Goal: Task Accomplishment & Management: Manage account settings

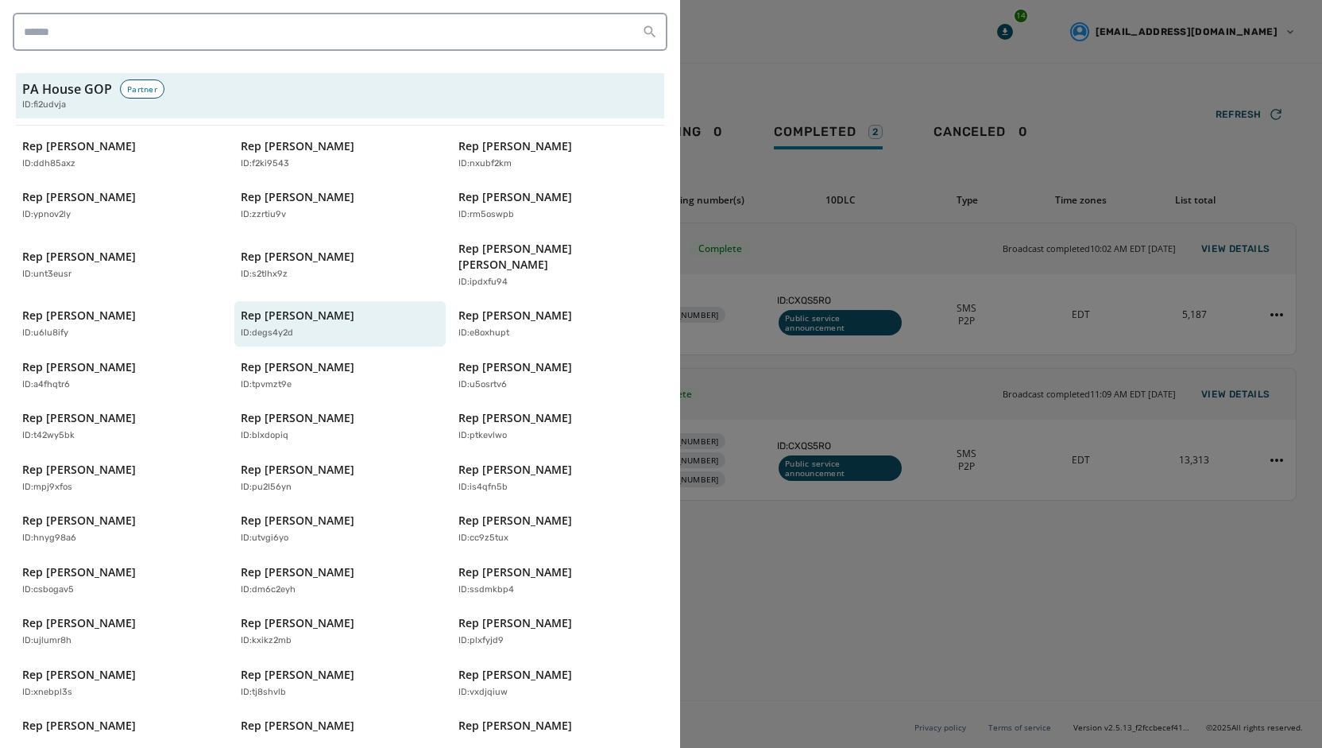
scroll to position [315, 0]
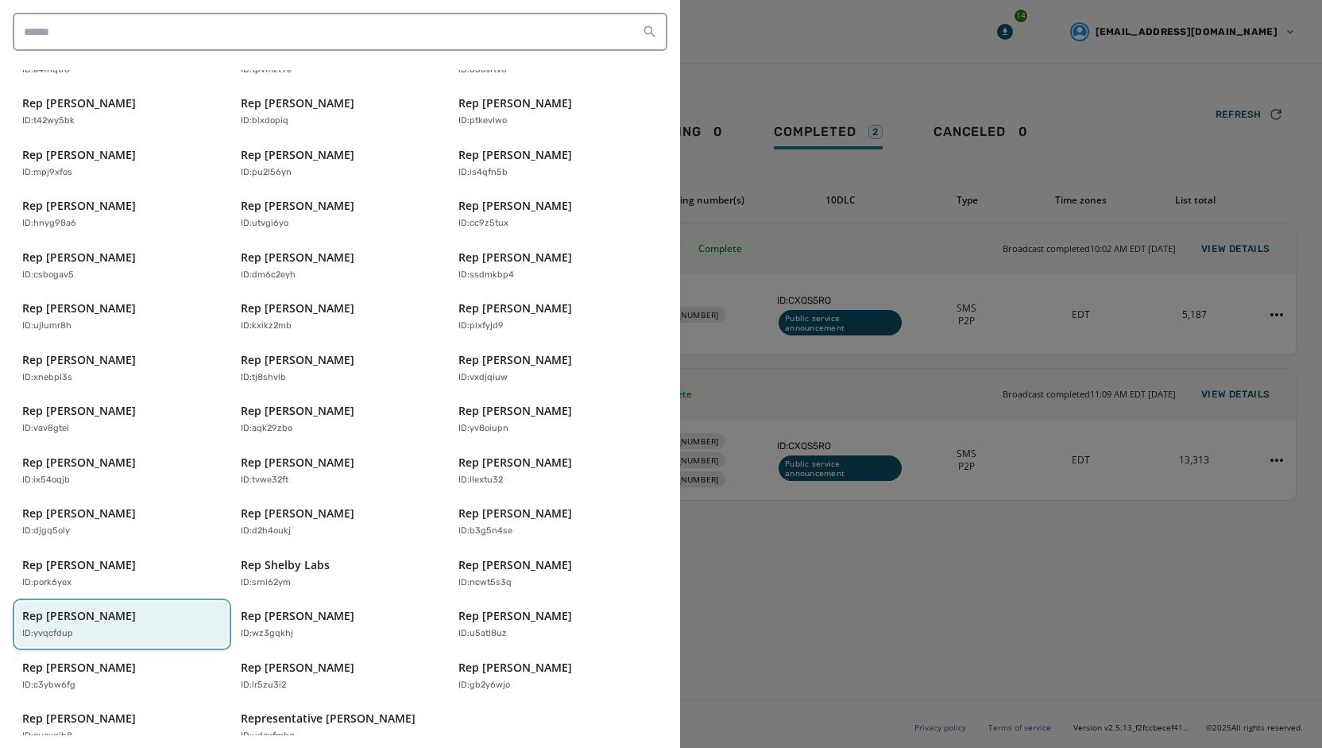
click at [172, 608] on div "Rep [PERSON_NAME] ID: yvqcfdup" at bounding box center [114, 624] width 184 height 33
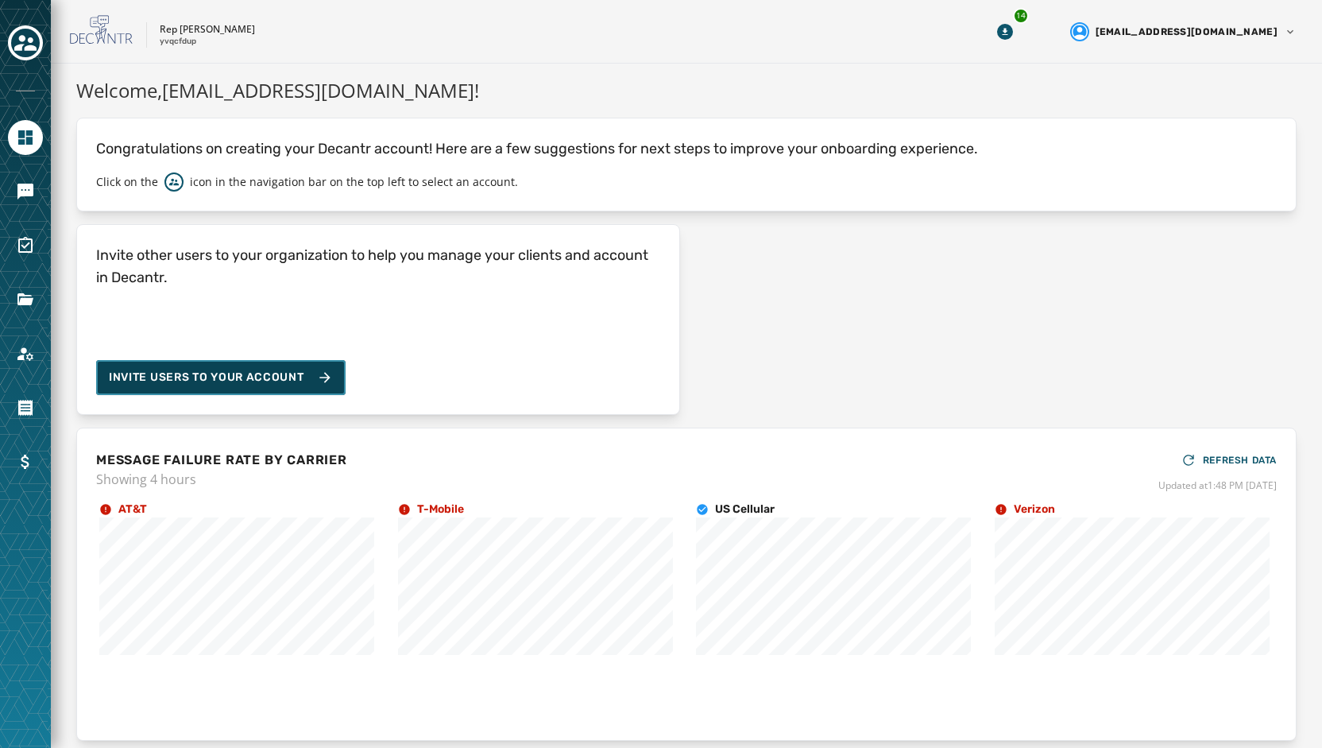
click at [211, 375] on span "Invite Users to your account" at bounding box center [206, 378] width 195 height 16
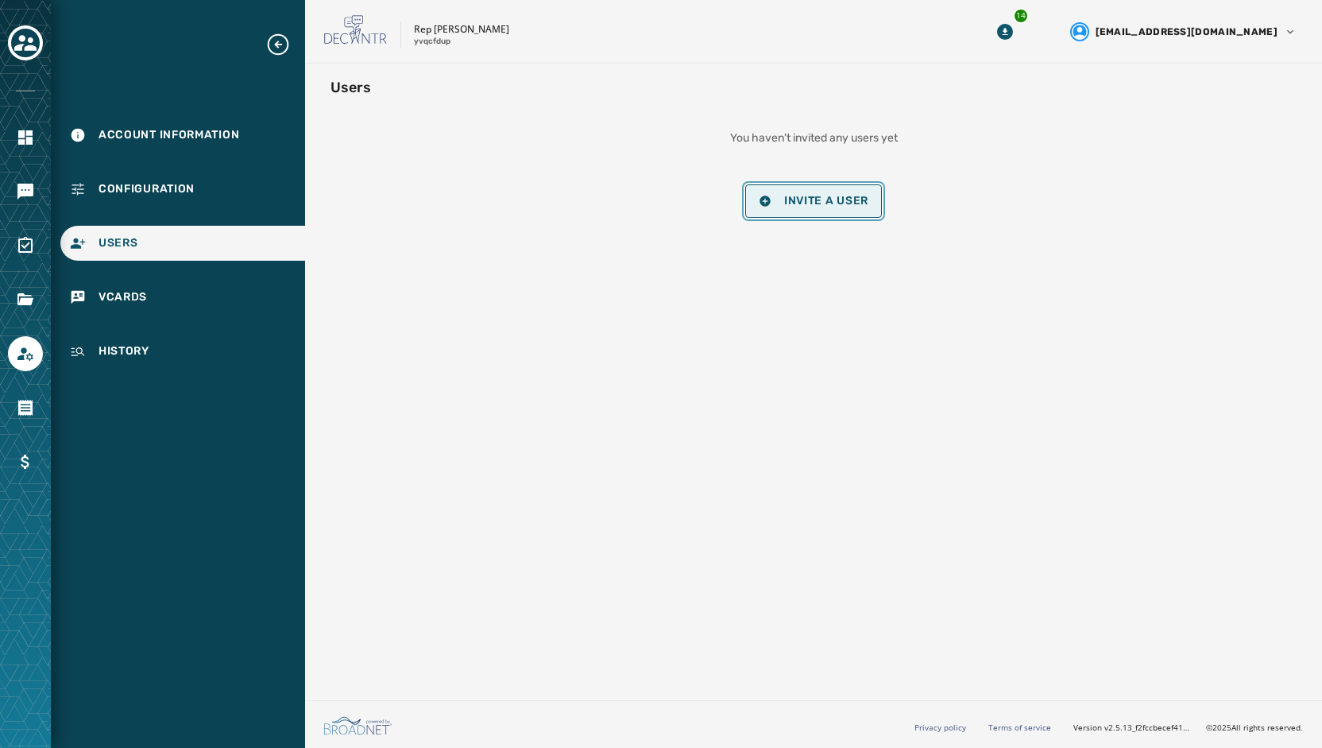
click at [816, 184] on button "Invite a User" at bounding box center [813, 200] width 137 height 33
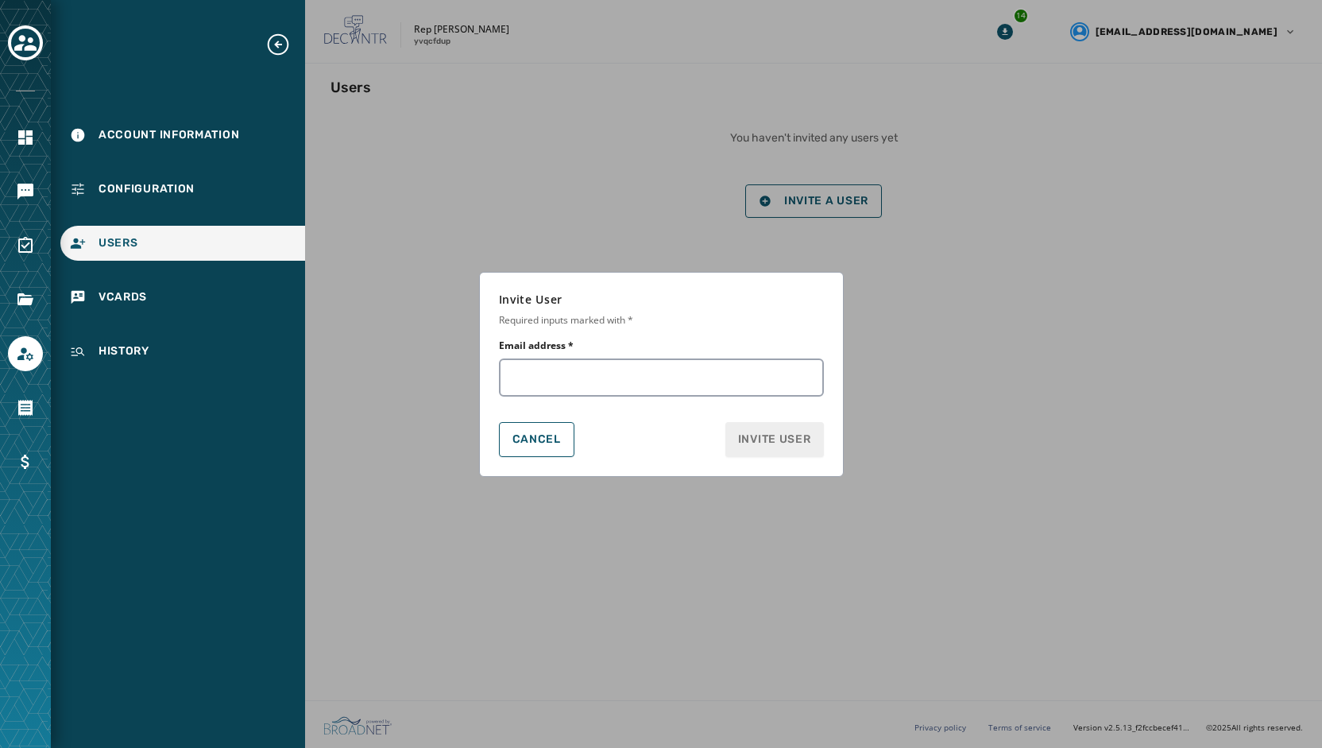
click at [447, 501] on form "Invite User Required inputs marked with * Email address * Cancel Invite User" at bounding box center [661, 374] width 1322 height 748
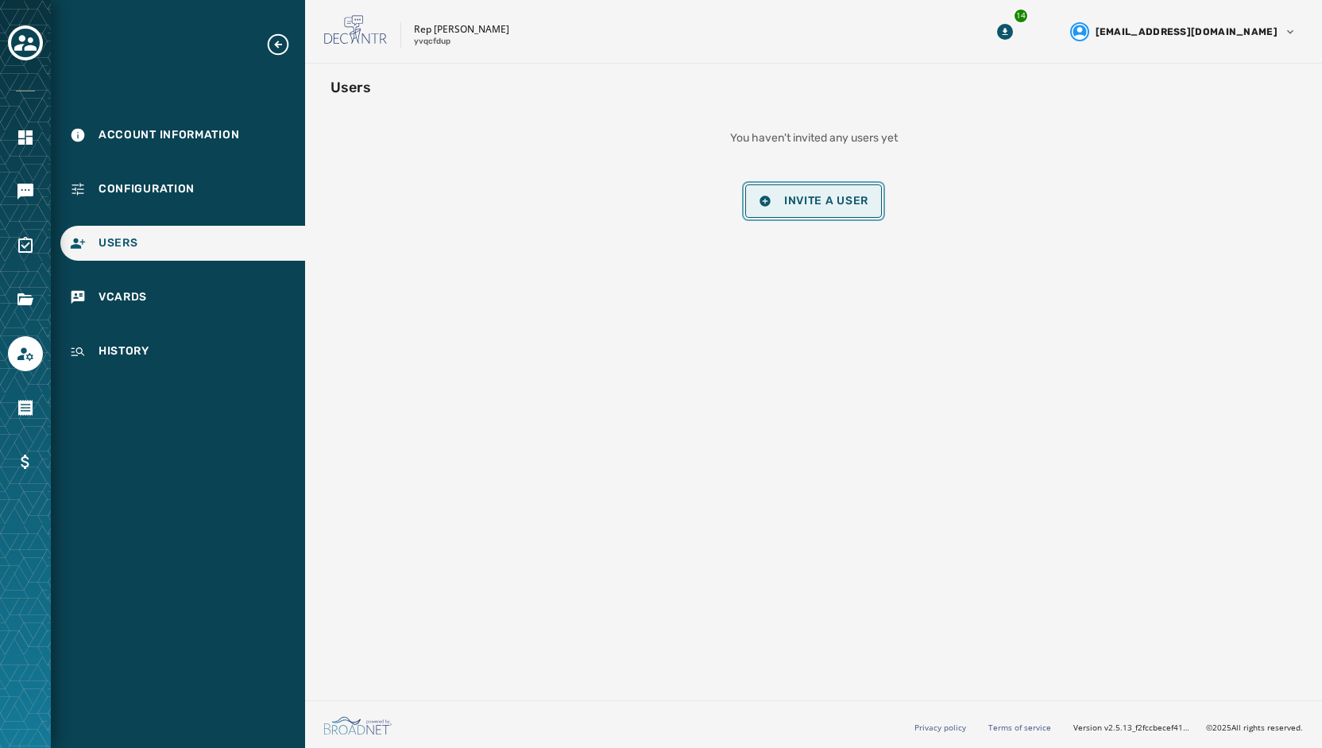
click at [776, 211] on button "Invite a User" at bounding box center [813, 200] width 137 height 33
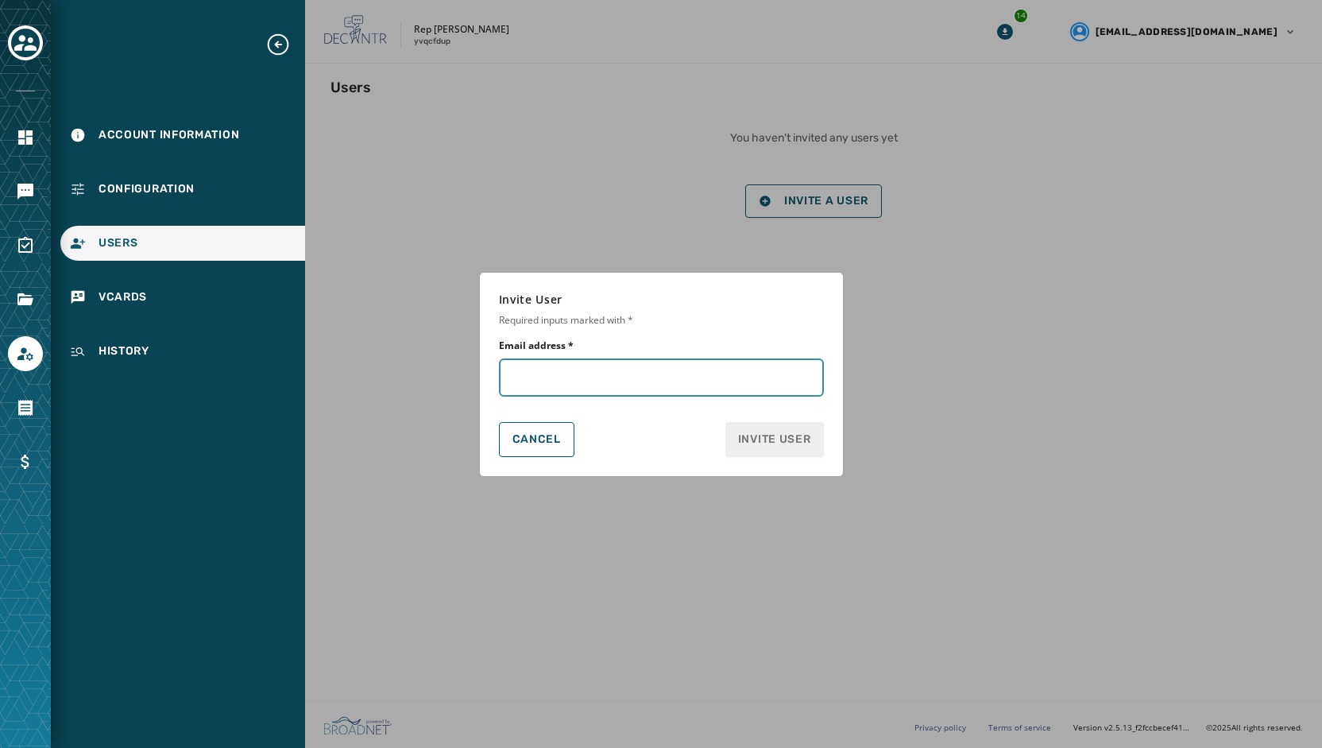
click at [532, 381] on input "Email address *" at bounding box center [661, 377] width 325 height 38
paste input "**********"
type input "**********"
click at [772, 438] on span "Invite User" at bounding box center [774, 440] width 73 height 16
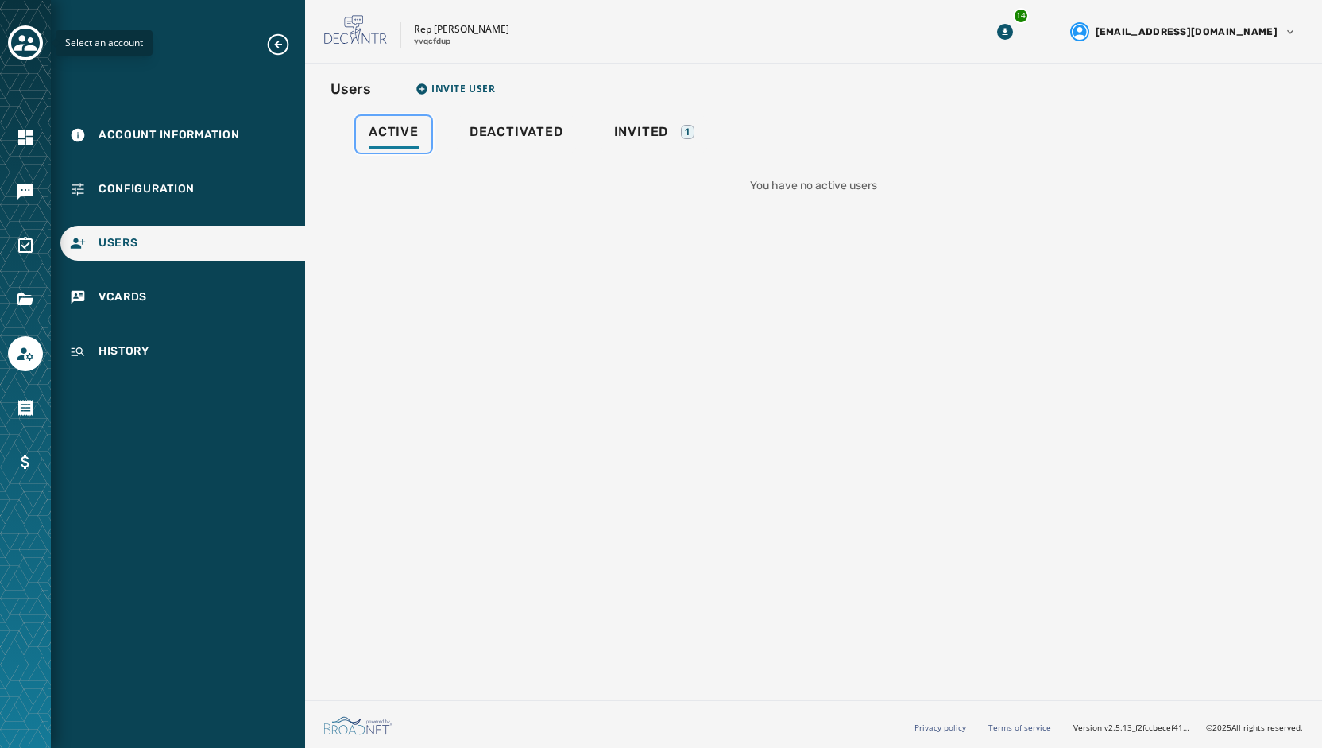
click at [409, 142] on div "Active" at bounding box center [394, 136] width 50 height 25
click at [22, 192] on icon "Navigate to Messaging" at bounding box center [25, 192] width 16 height 16
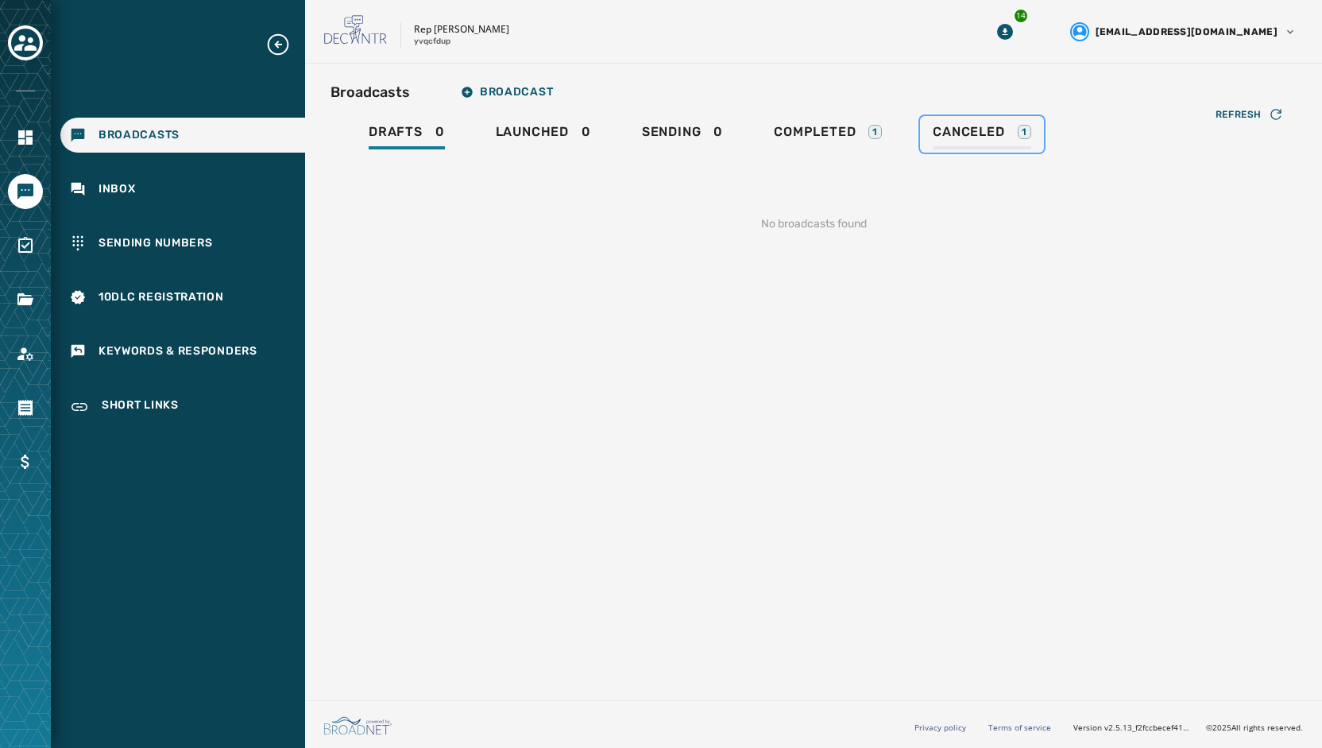
click at [994, 134] on span "Canceled" at bounding box center [969, 132] width 72 height 16
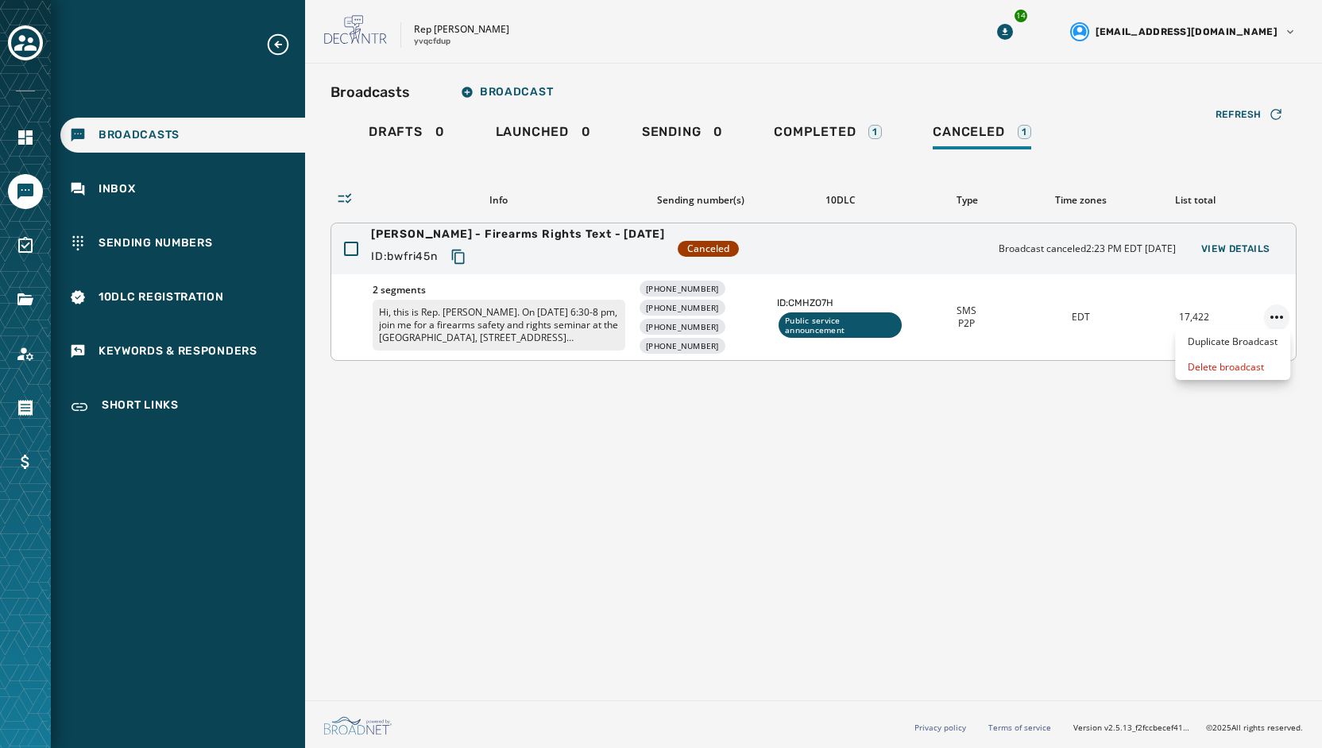
click at [1284, 317] on html "Broadcasts Inbox Sending Numbers 10DLC Registration Keywords & Responders Short…" at bounding box center [661, 374] width 1322 height 748
click at [1236, 366] on div "Delete broadcast" at bounding box center [1232, 366] width 115 height 25
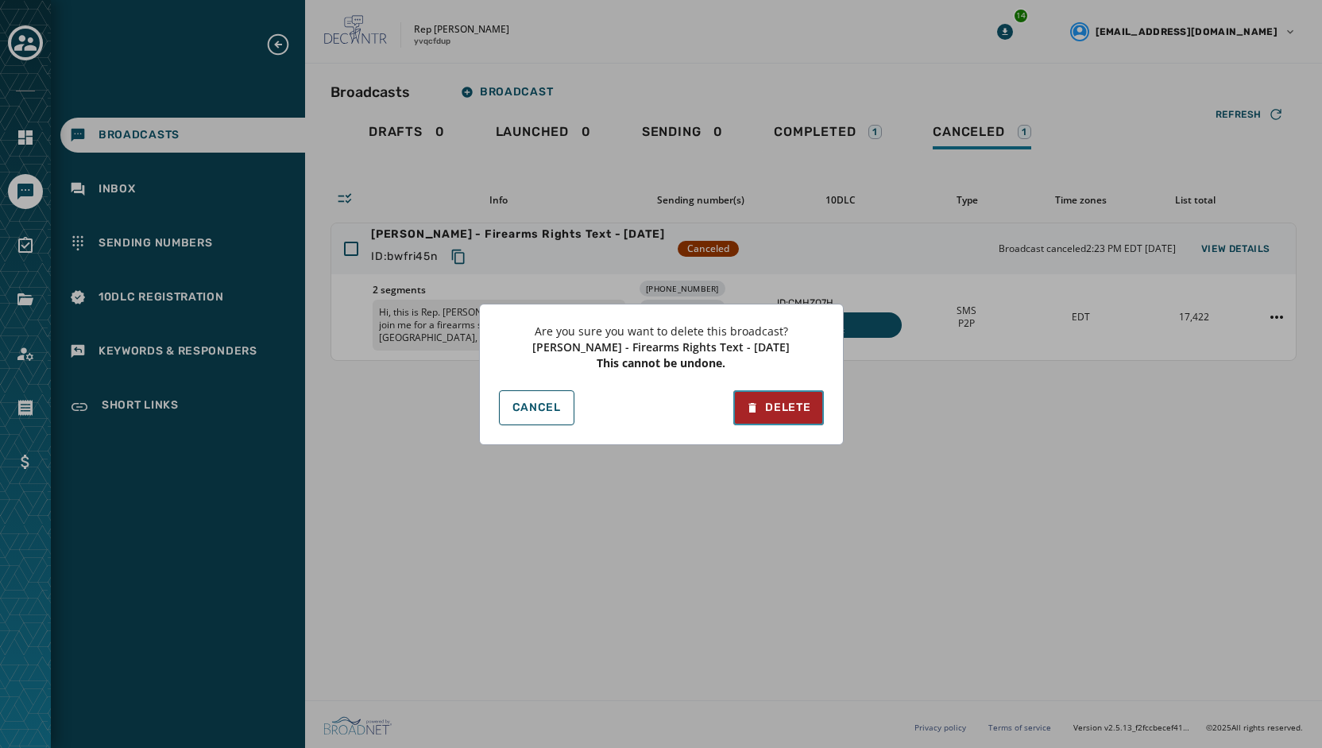
click at [784, 414] on div "Delete" at bounding box center [778, 408] width 64 height 16
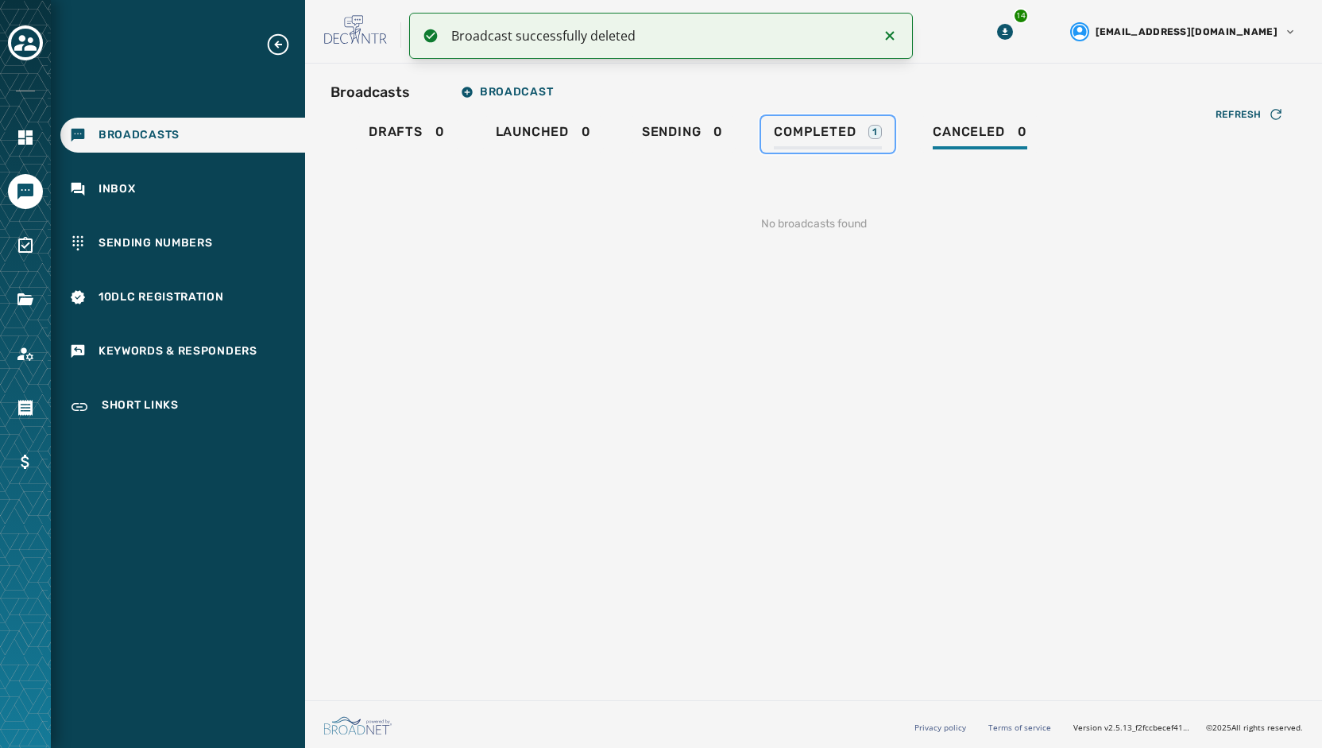
click at [820, 133] on span "Completed" at bounding box center [815, 132] width 82 height 16
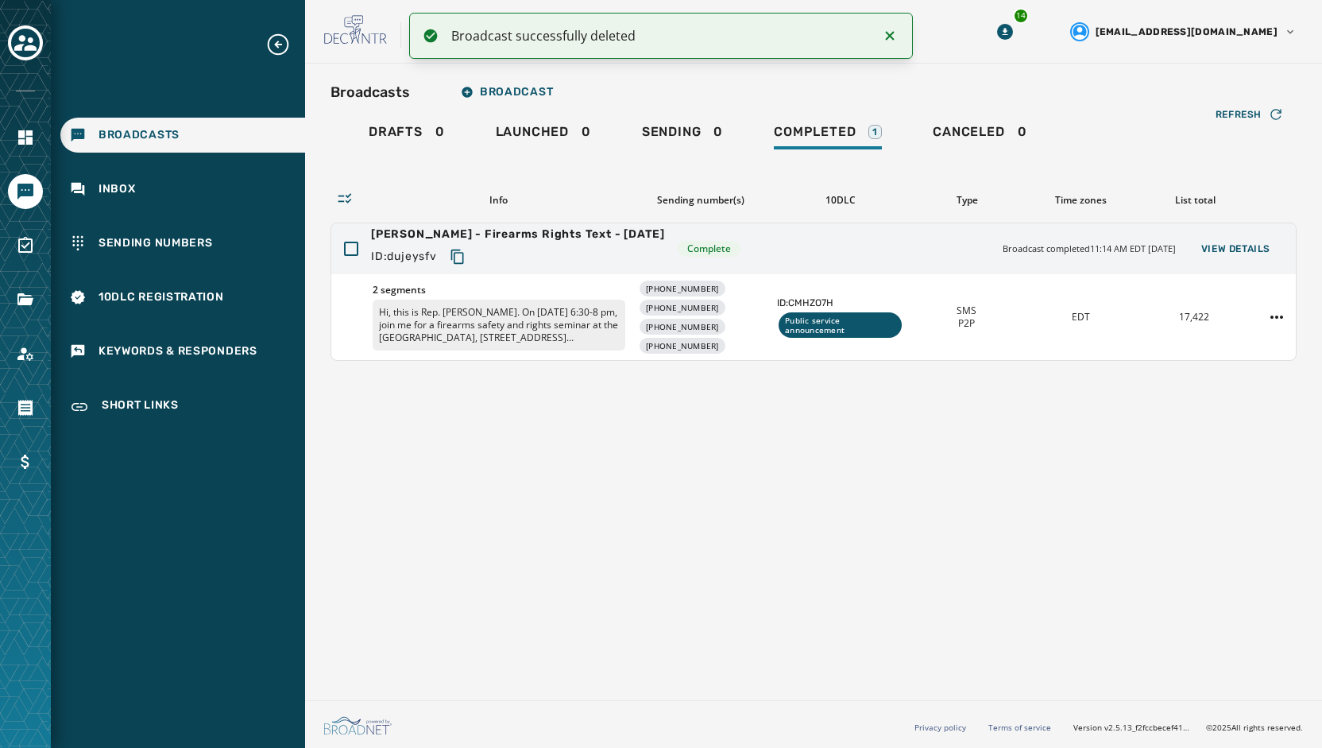
click at [930, 487] on div "Broadcasts Broadcast Drafts 0 Launched 0 Sending 0 Completed 1 Canceled 0 Refre…" at bounding box center [813, 379] width 1017 height 630
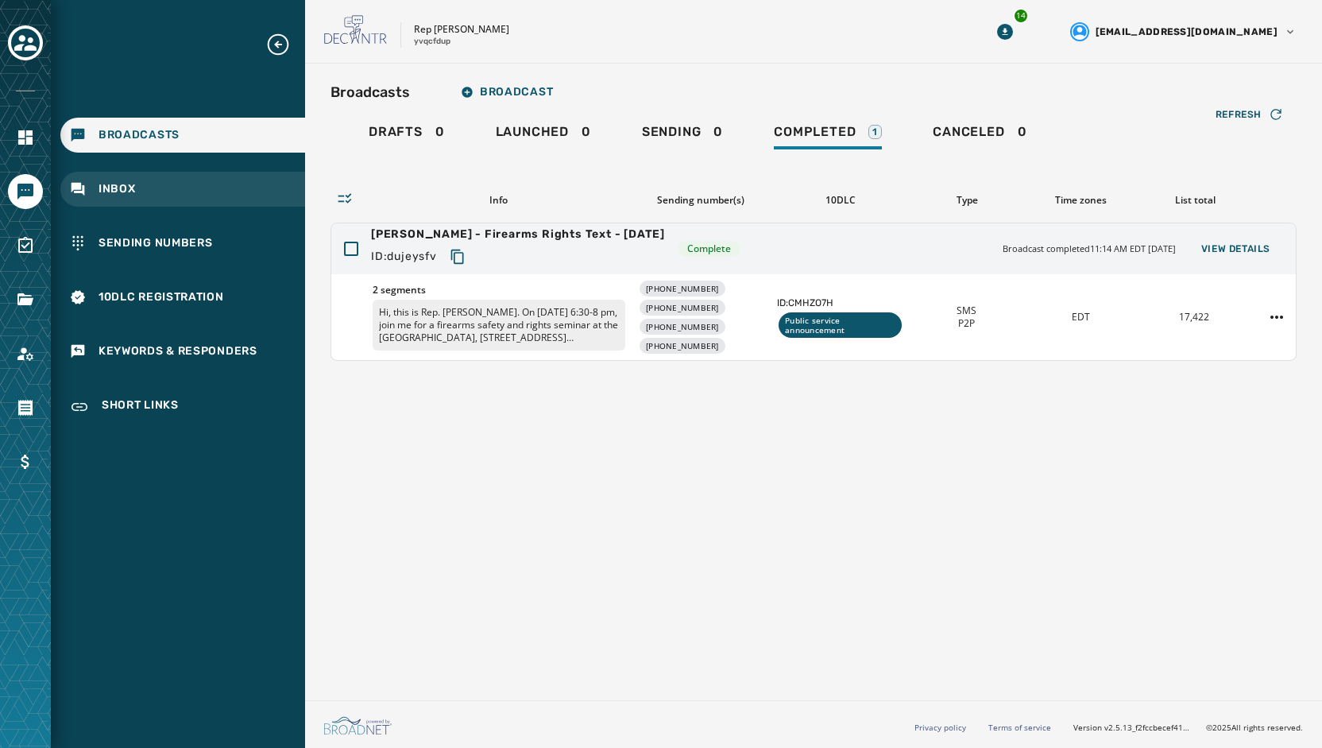
click at [121, 180] on div "Inbox" at bounding box center [182, 189] width 245 height 35
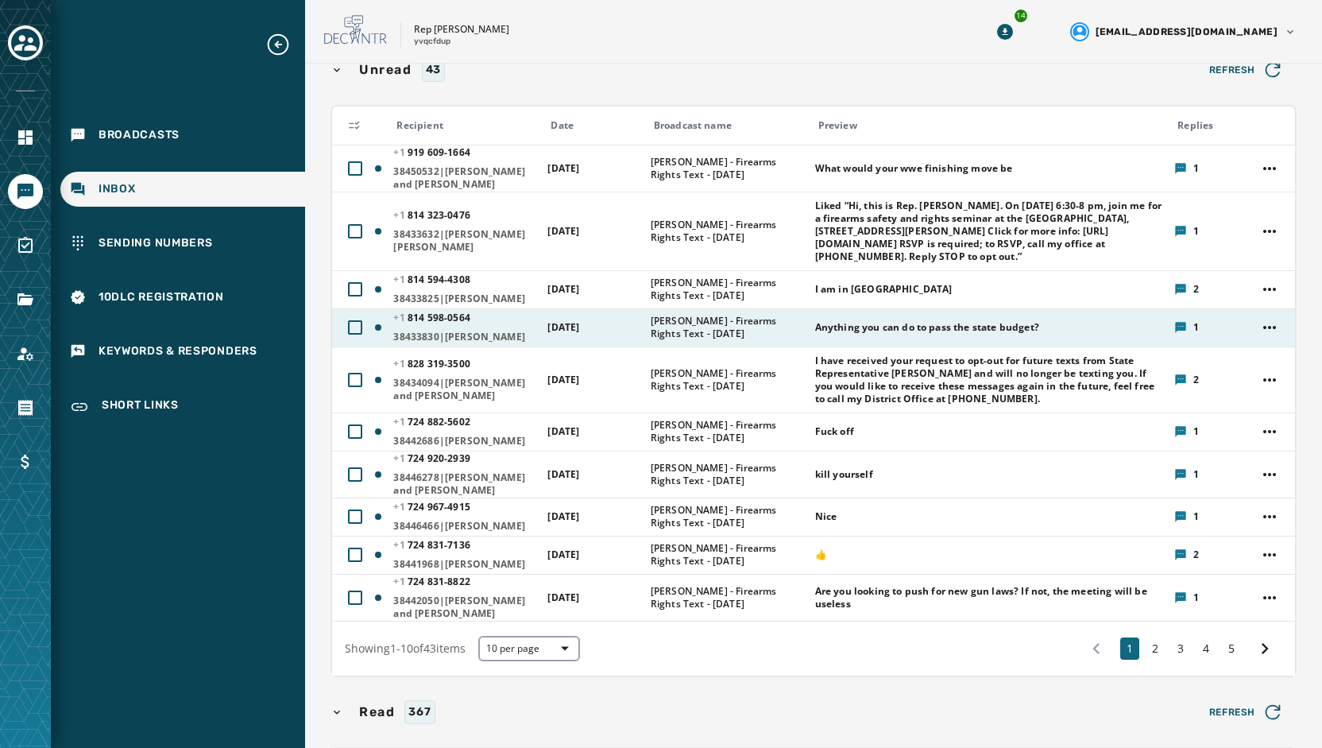
scroll to position [238, 0]
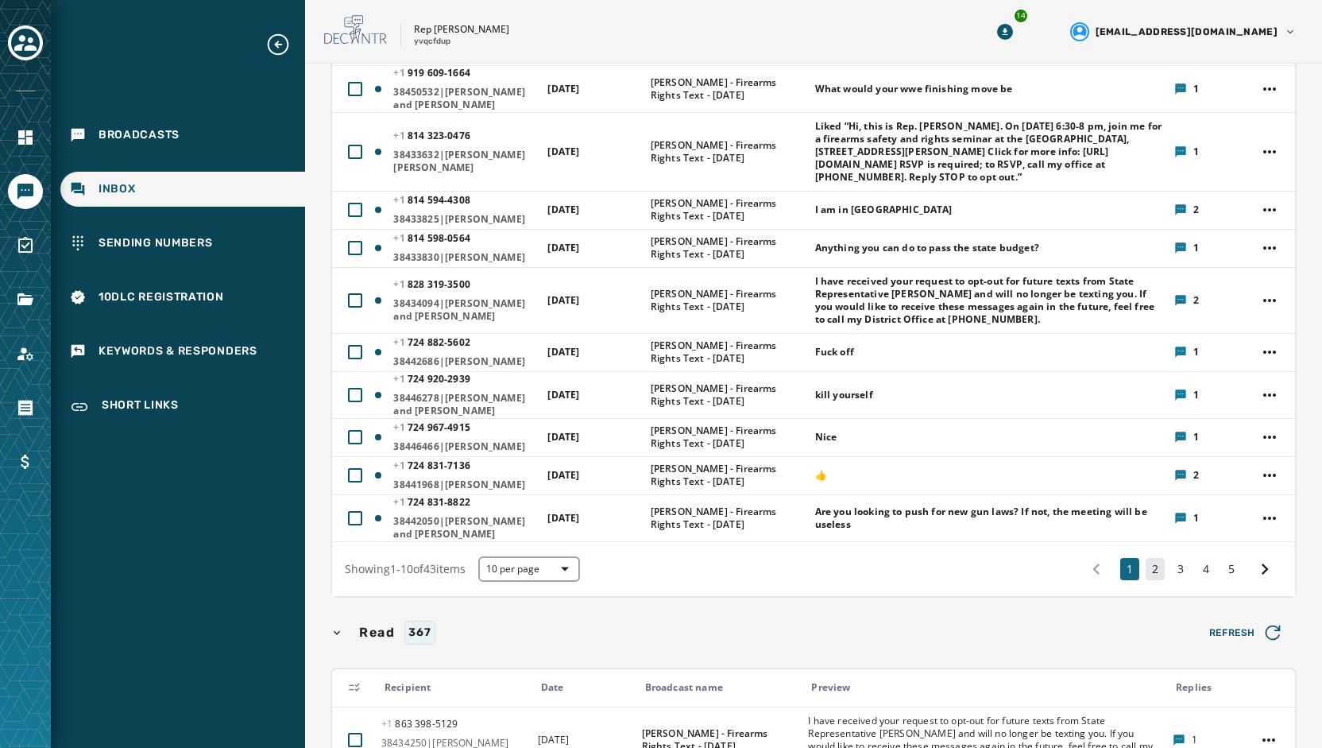
click at [1146, 568] on button "2" at bounding box center [1155, 569] width 19 height 22
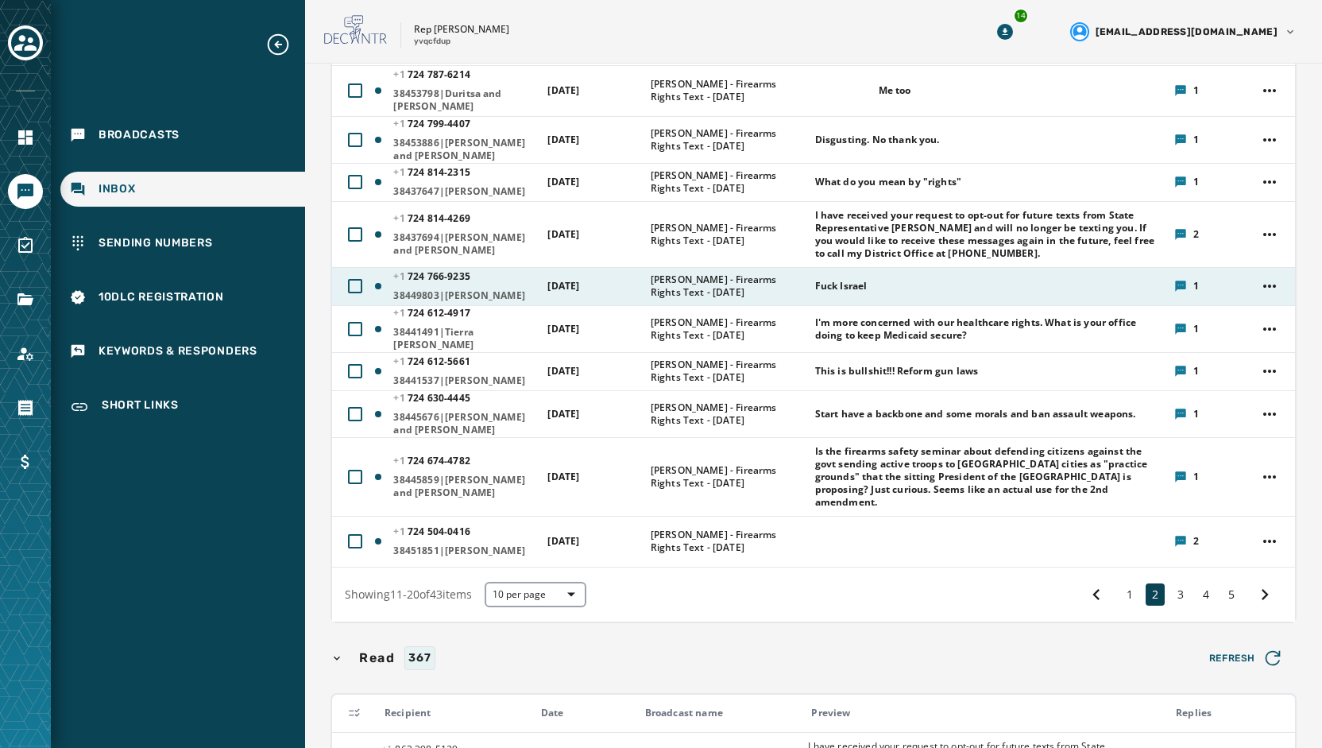
scroll to position [318, 0]
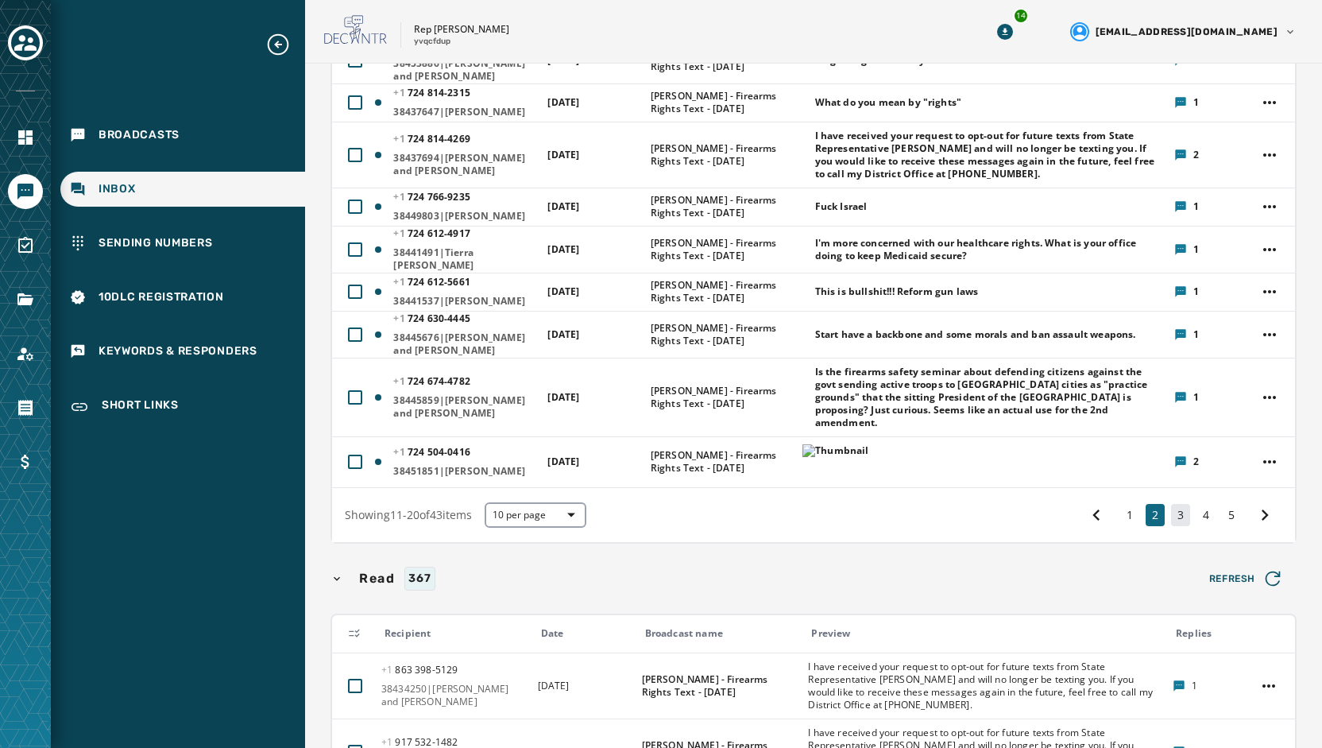
click at [1171, 512] on button "3" at bounding box center [1180, 515] width 19 height 22
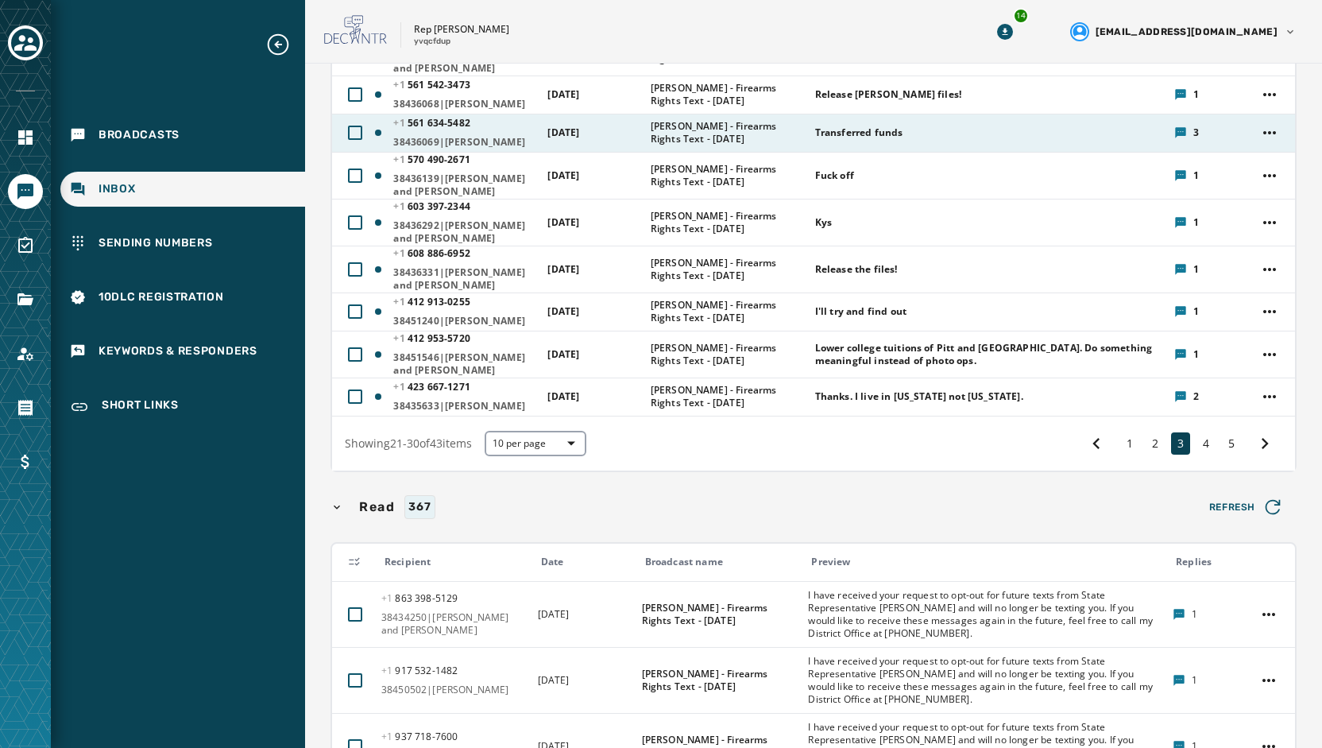
scroll to position [393, 0]
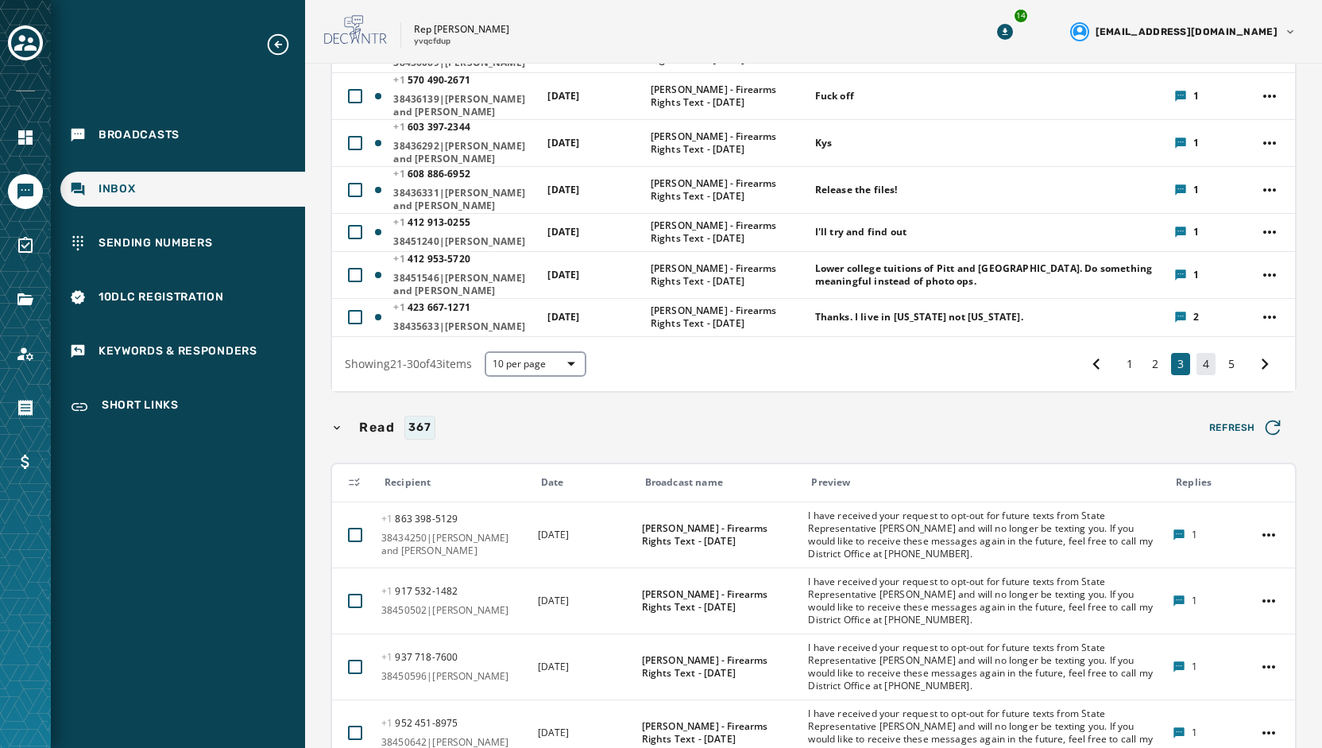
click at [1198, 375] on button "4" at bounding box center [1206, 364] width 19 height 22
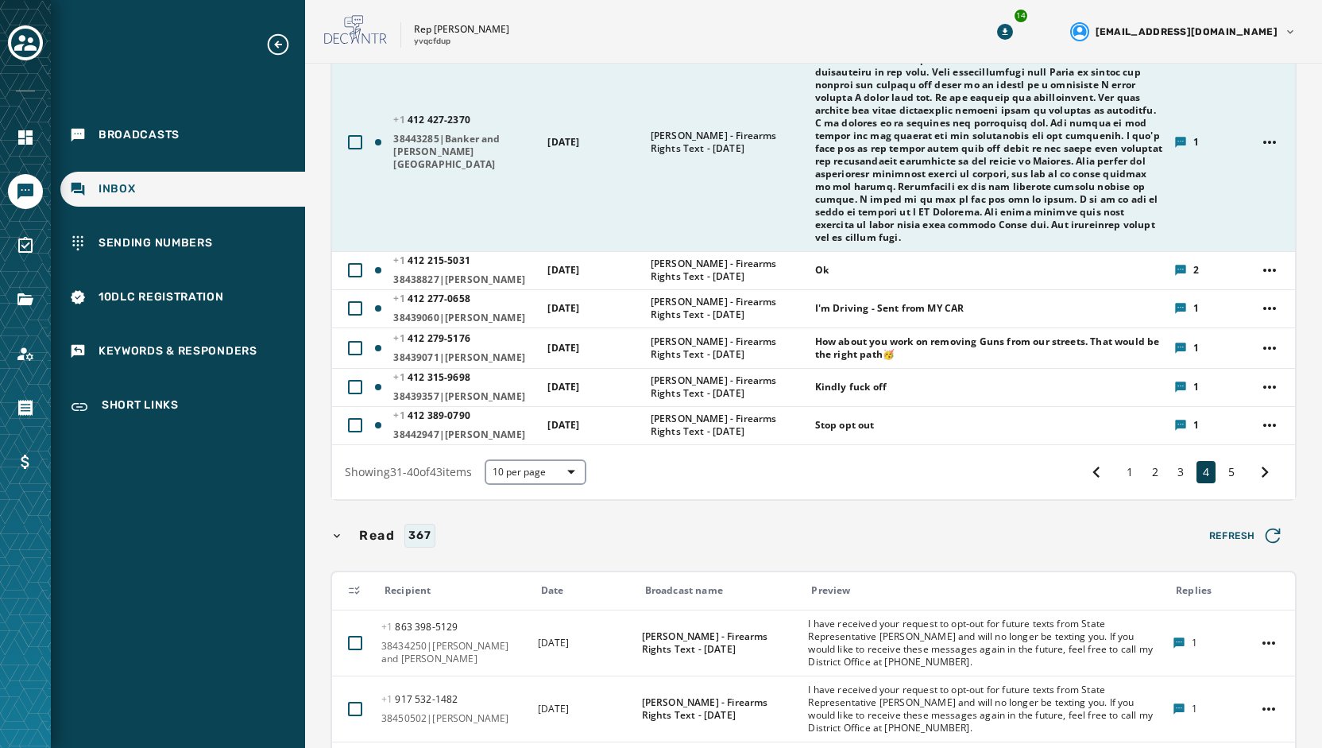
scroll to position [566, 0]
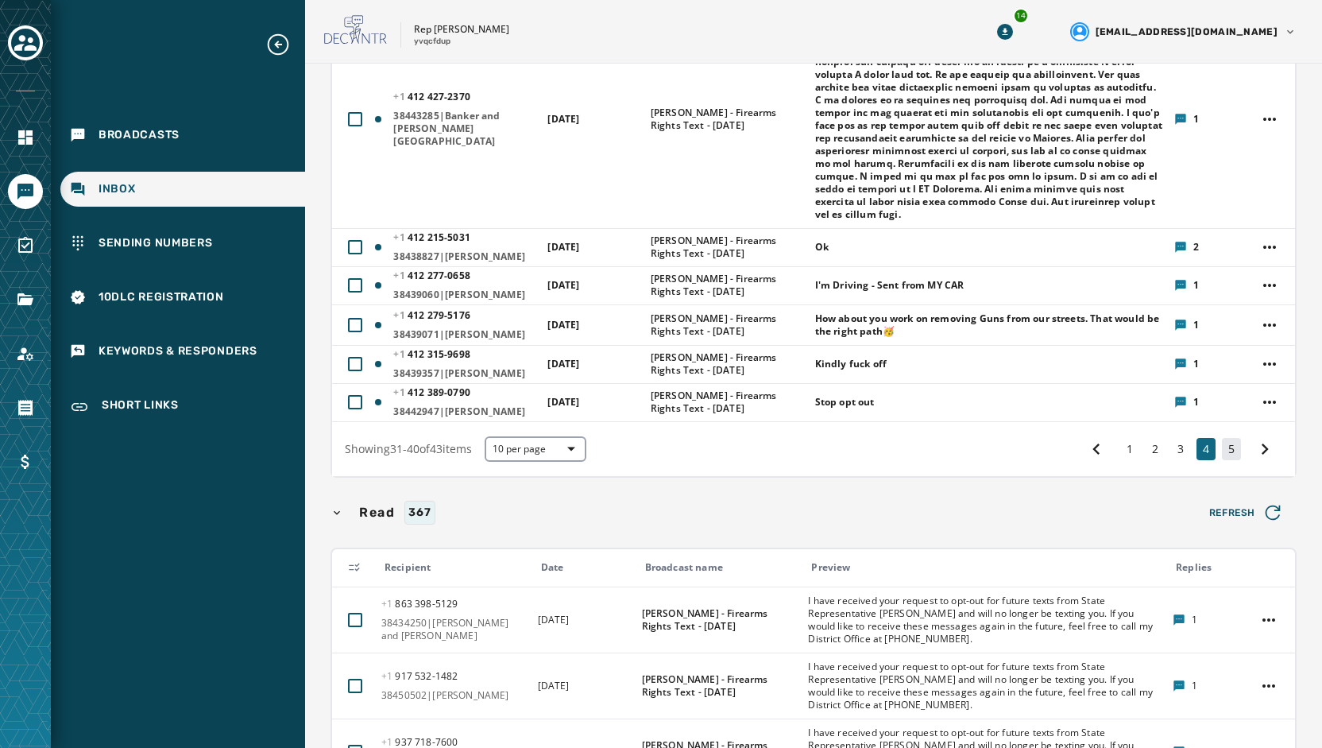
click at [1222, 460] on button "5" at bounding box center [1231, 449] width 19 height 22
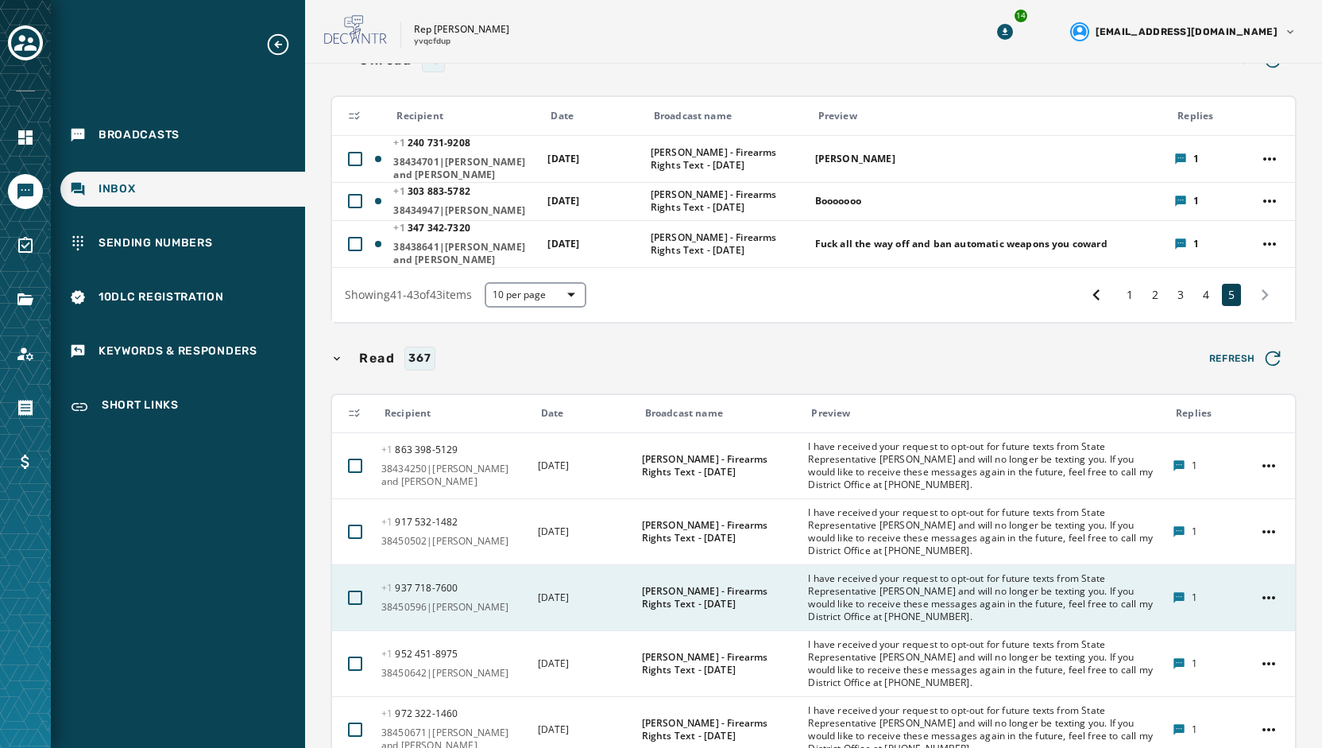
scroll to position [10, 0]
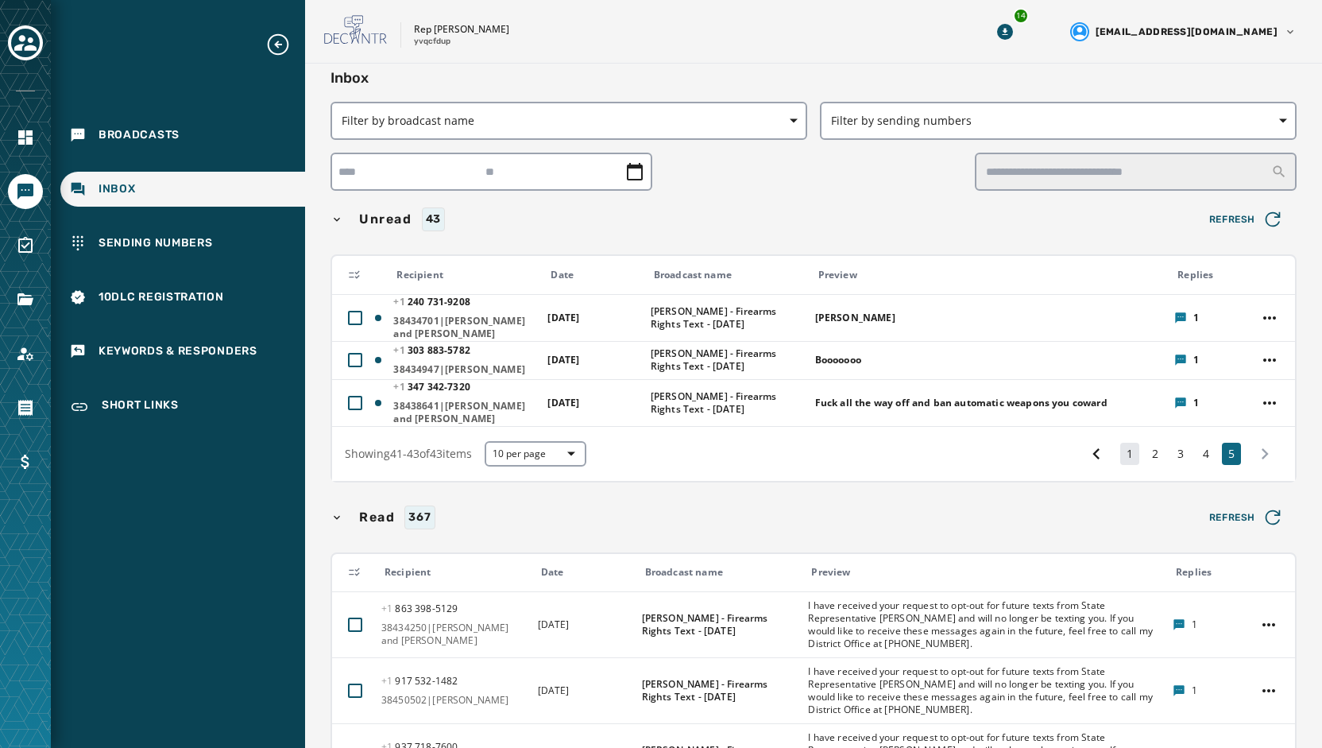
click at [1120, 455] on button "1" at bounding box center [1129, 454] width 19 height 22
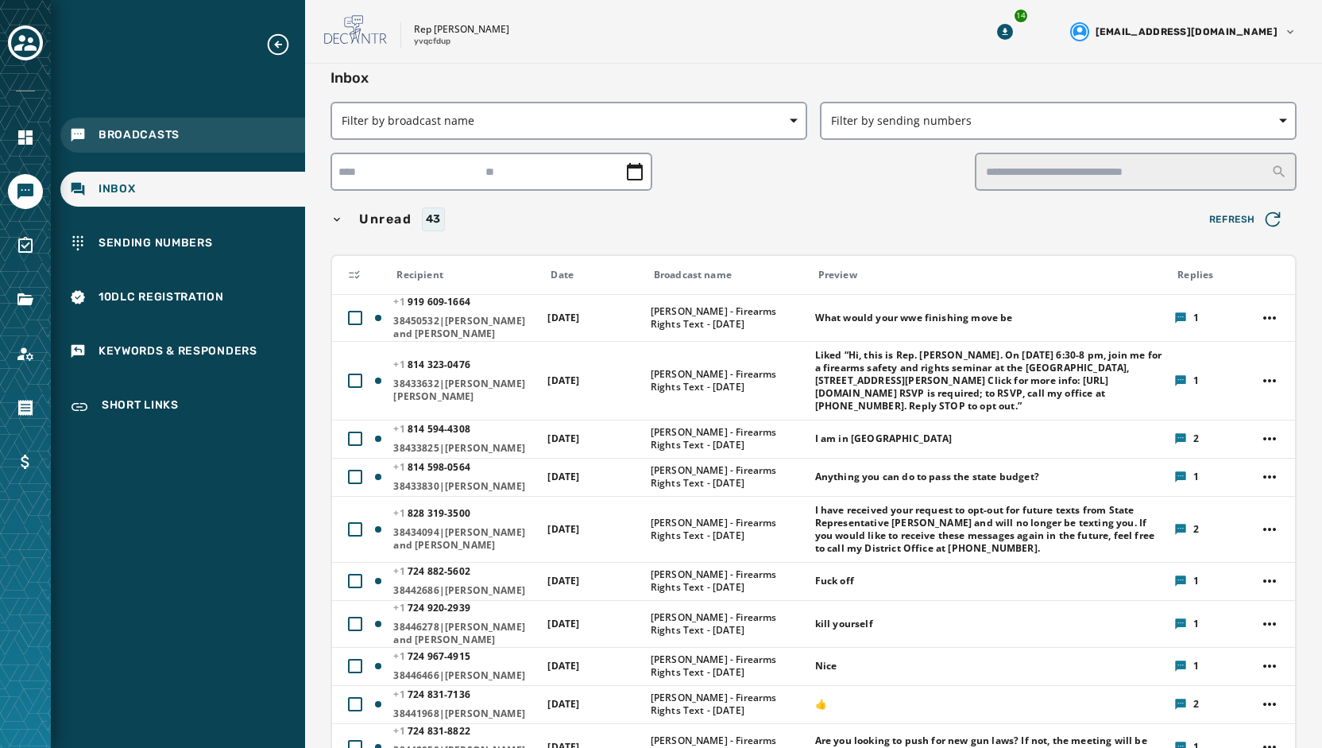
click at [104, 142] on span "Broadcasts" at bounding box center [139, 135] width 81 height 16
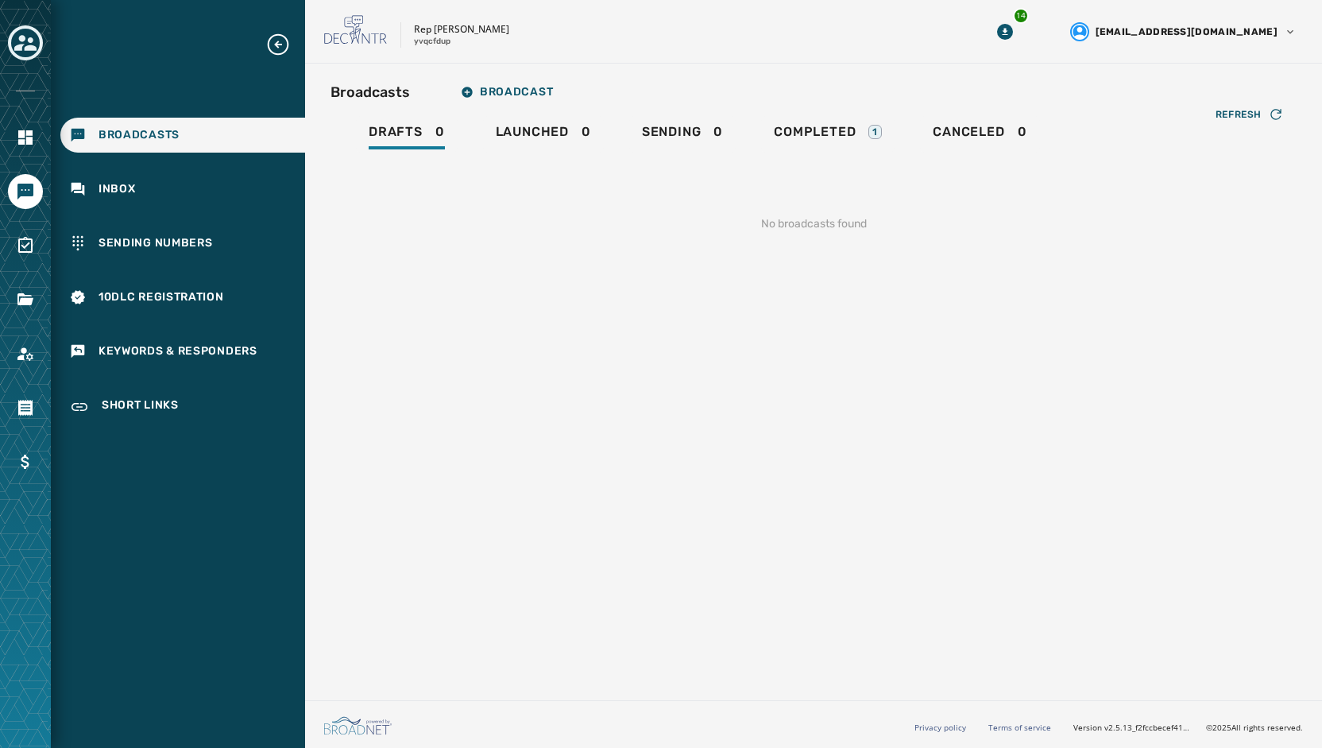
click at [26, 46] on icon "Toggle account select drawer" at bounding box center [25, 43] width 22 height 16
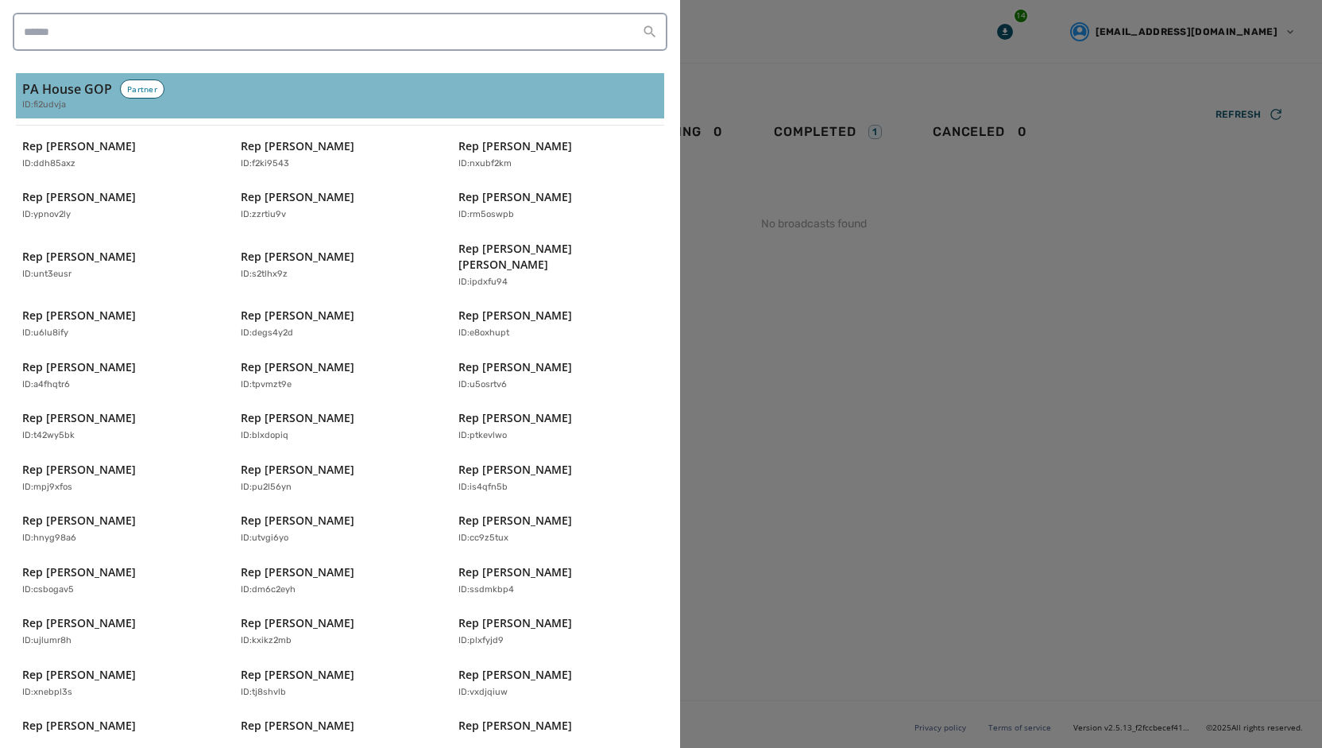
click at [71, 91] on h3 "PA House GOP" at bounding box center [67, 88] width 90 height 19
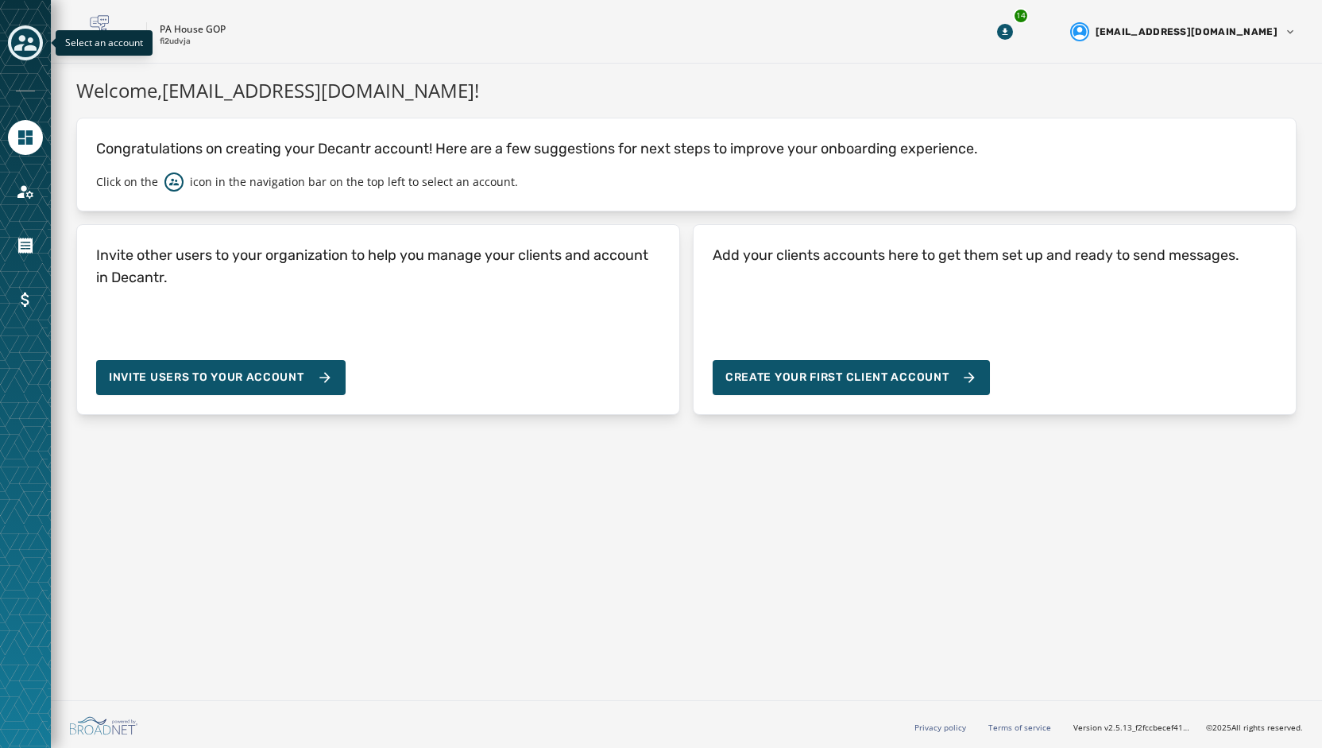
click at [31, 30] on div "Toggle account select drawer" at bounding box center [25, 43] width 29 height 29
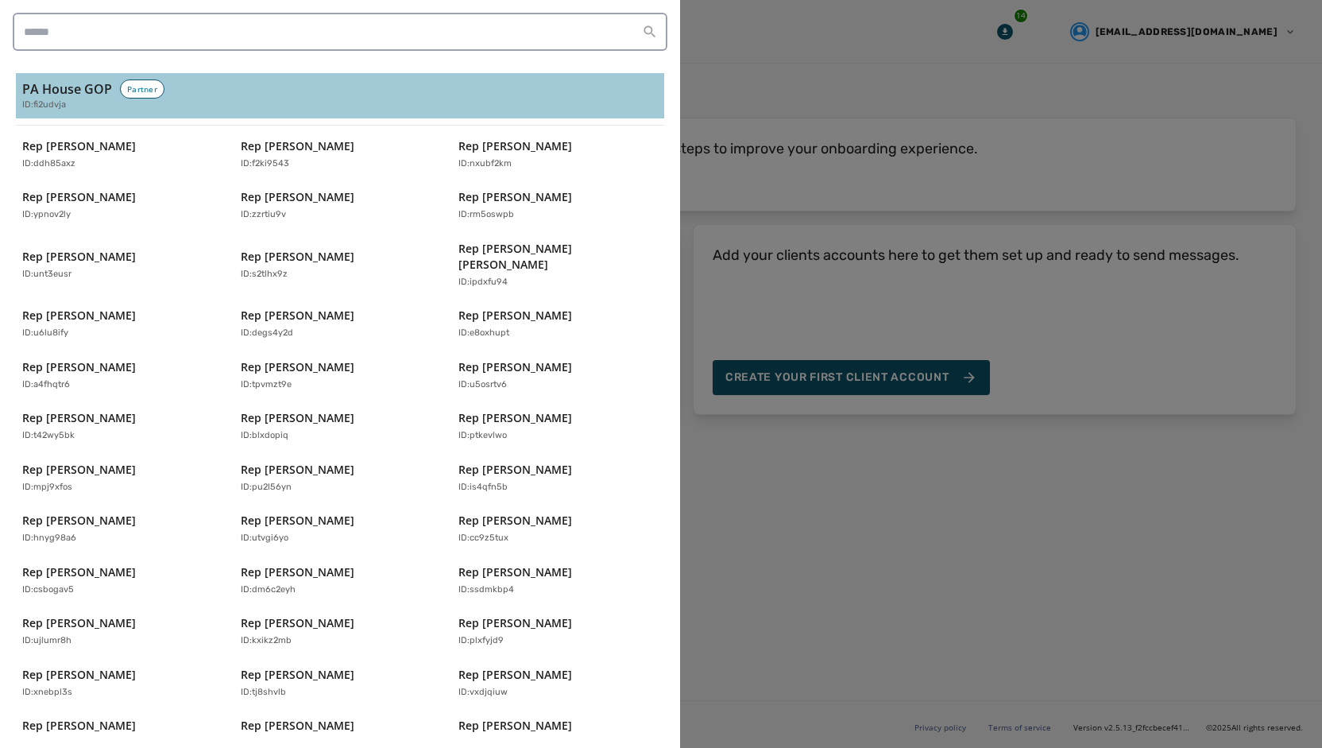
click at [283, 281] on div "Rep [PERSON_NAME] ID: ddh85axz Rep [PERSON_NAME] ID: f2ki9543 Rep [PERSON_NAME]…" at bounding box center [340, 598] width 648 height 932
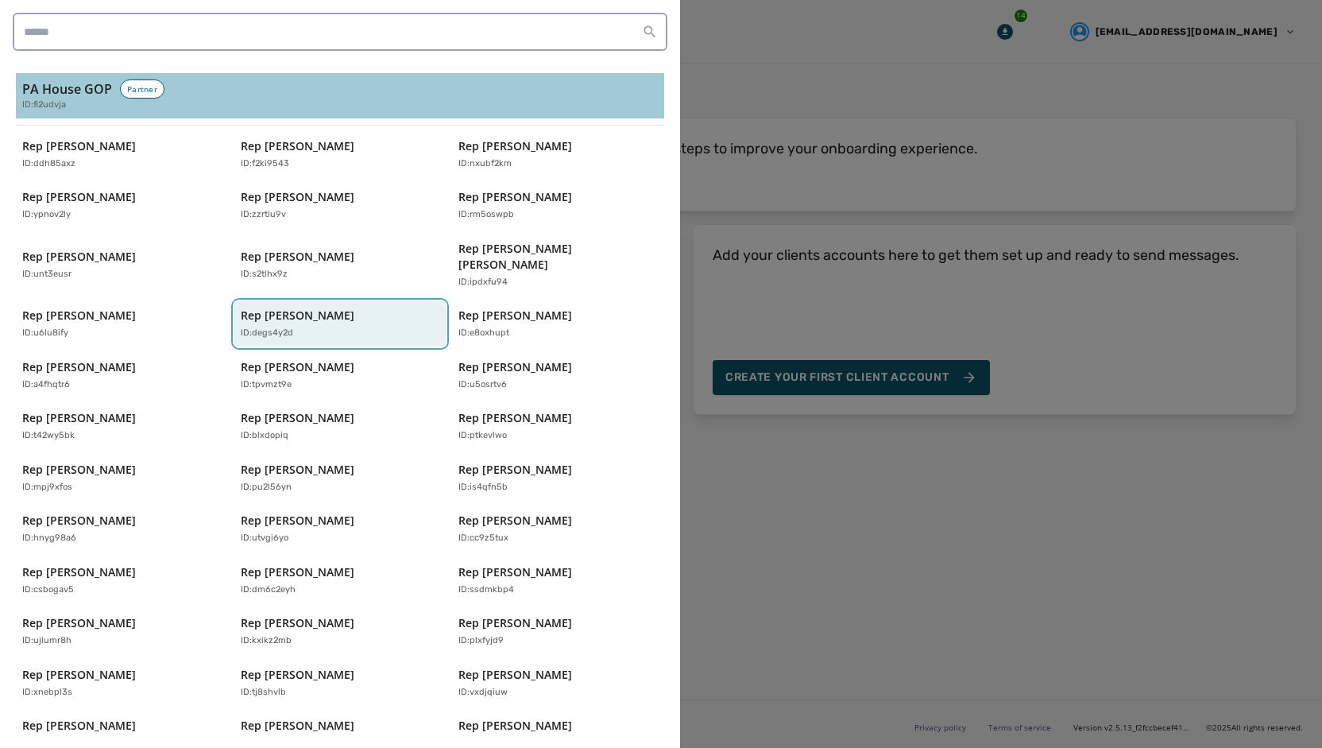
click at [283, 308] on p "Rep [PERSON_NAME]" at bounding box center [298, 316] width 114 height 16
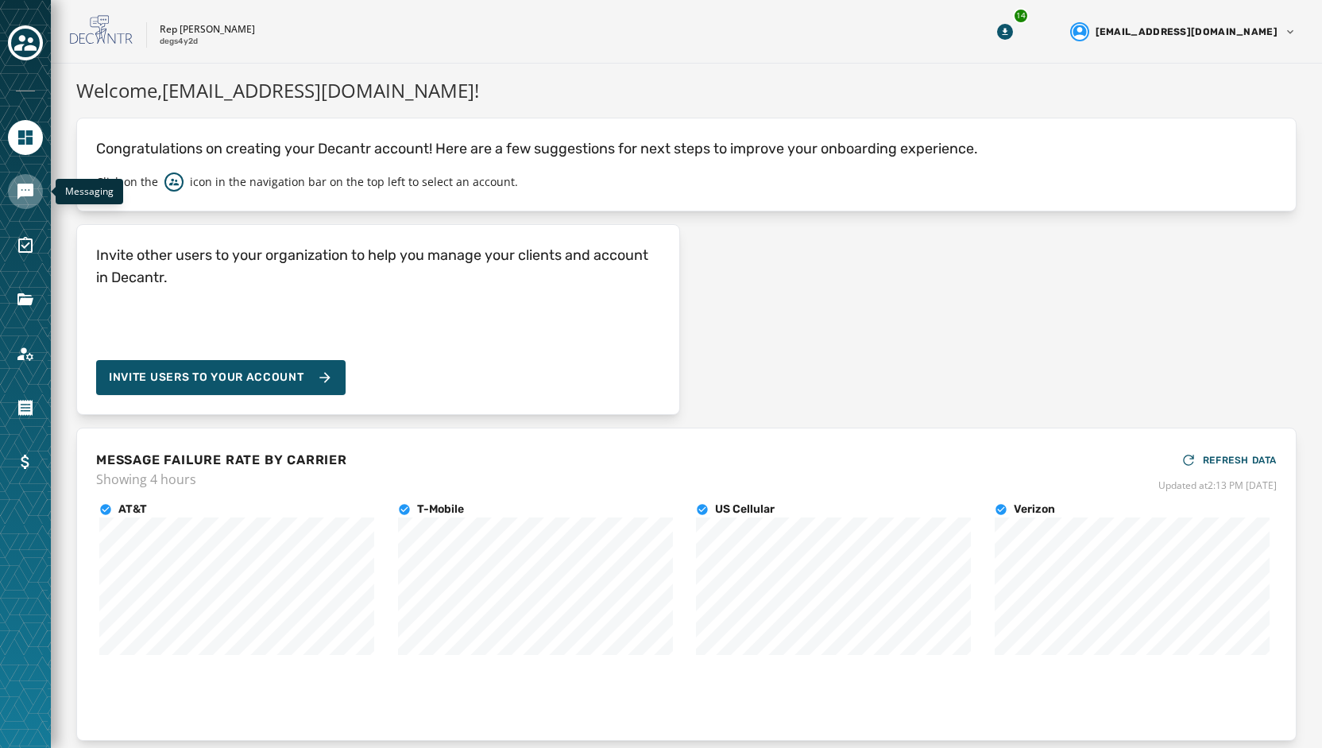
click at [25, 199] on icon "Navigate to Messaging" at bounding box center [25, 191] width 19 height 19
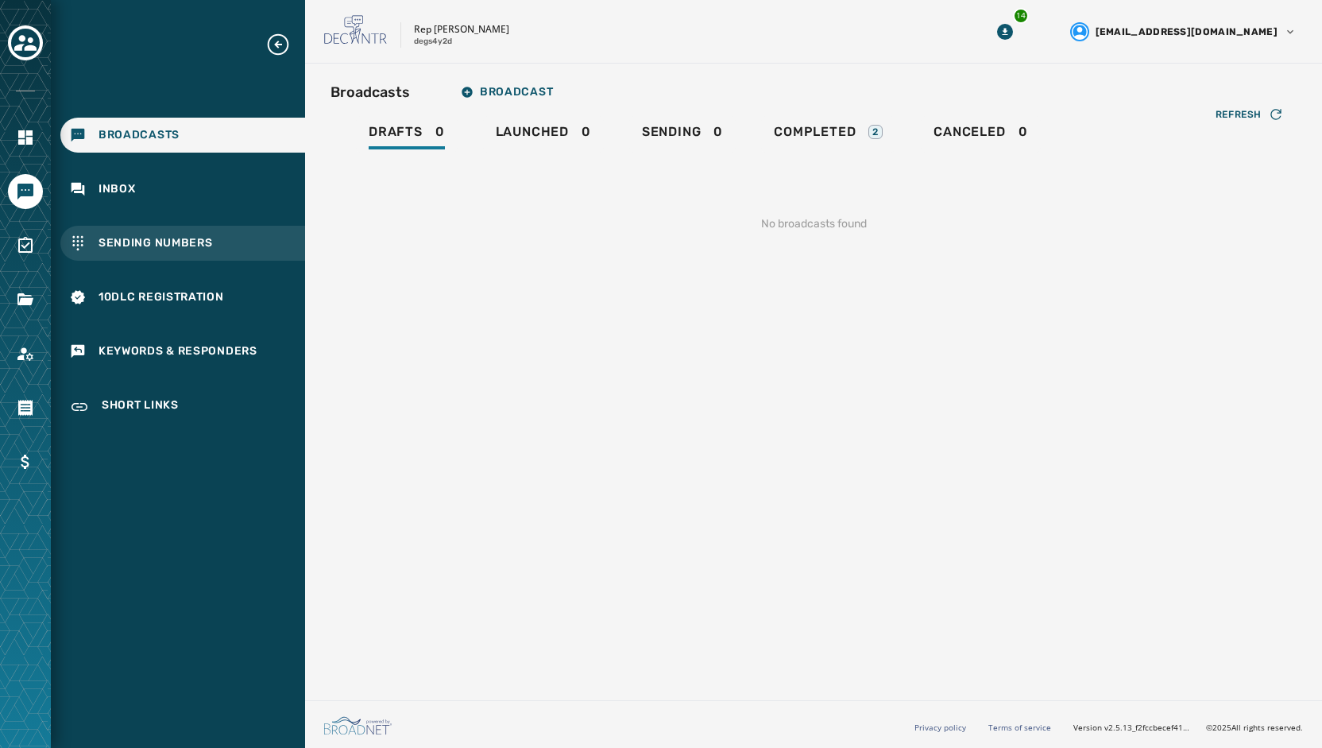
click at [167, 246] on span "Sending Numbers" at bounding box center [156, 243] width 114 height 16
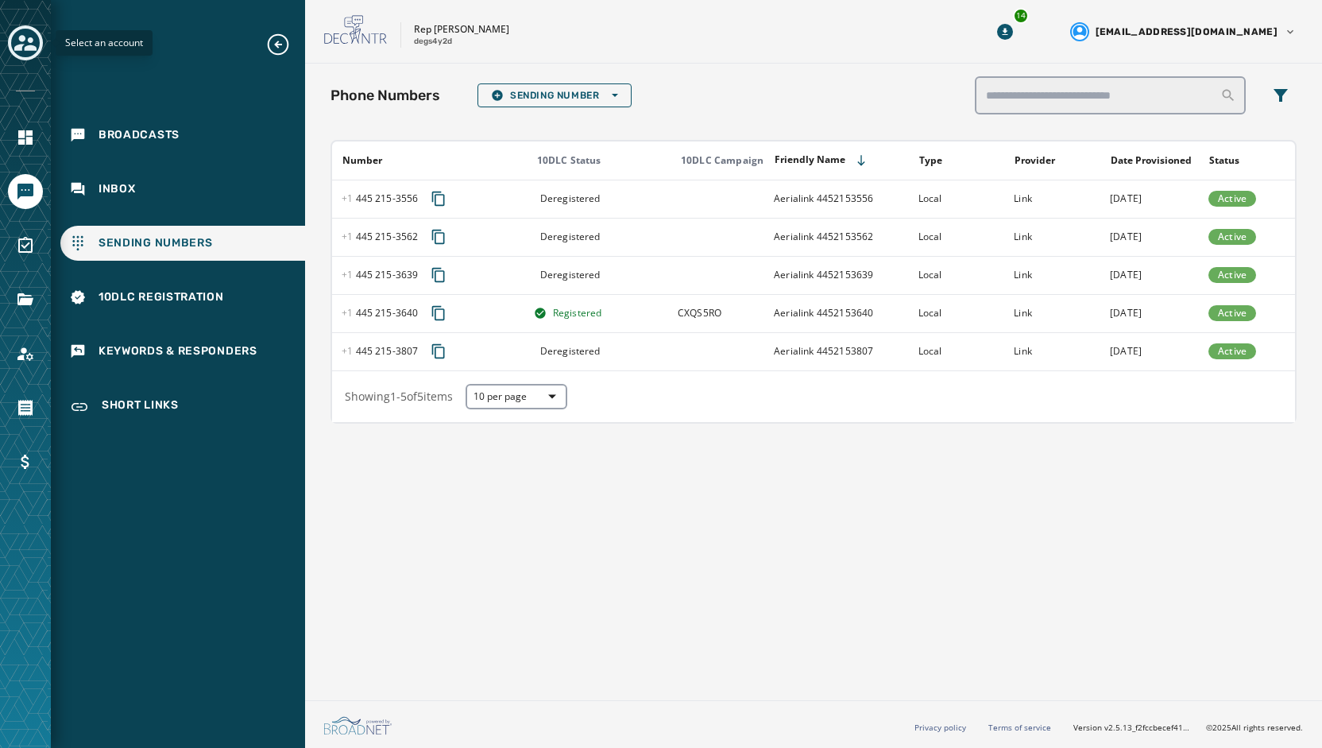
click at [24, 45] on icon "Toggle account select drawer" at bounding box center [25, 43] width 22 height 22
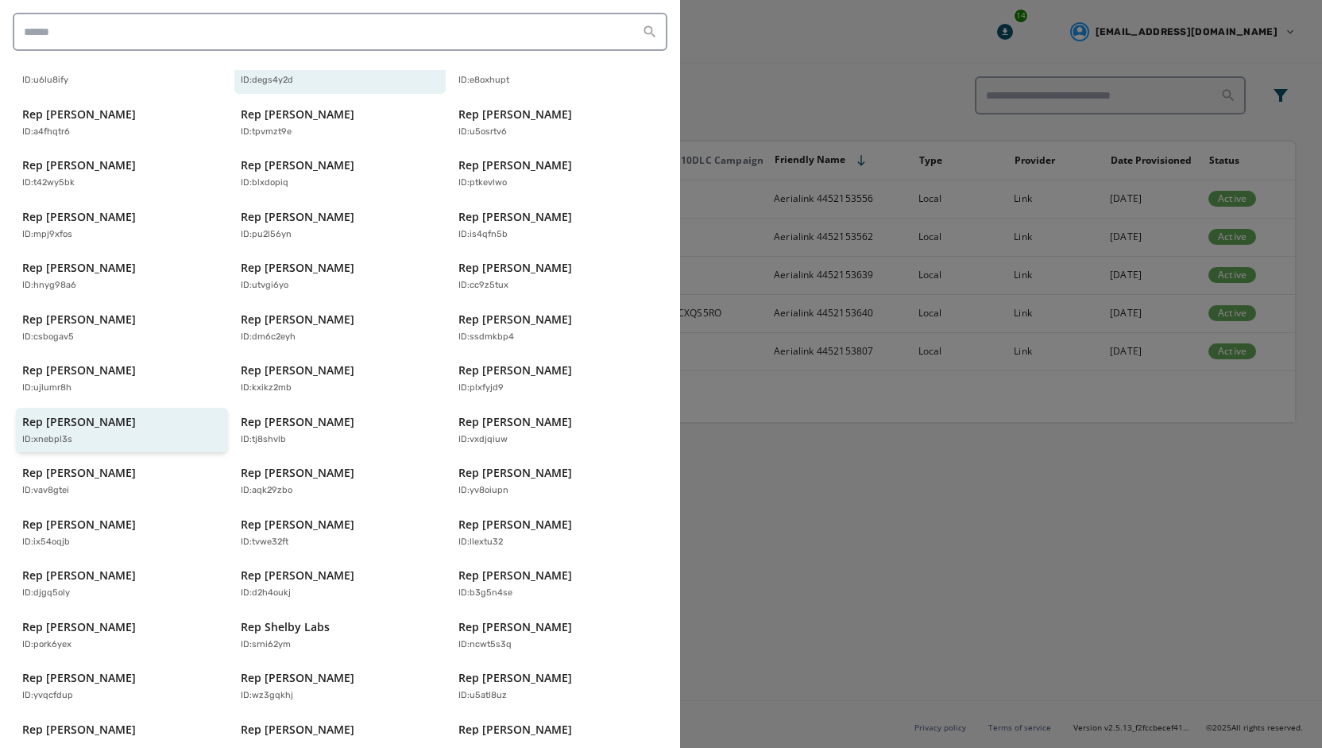
scroll to position [315, 0]
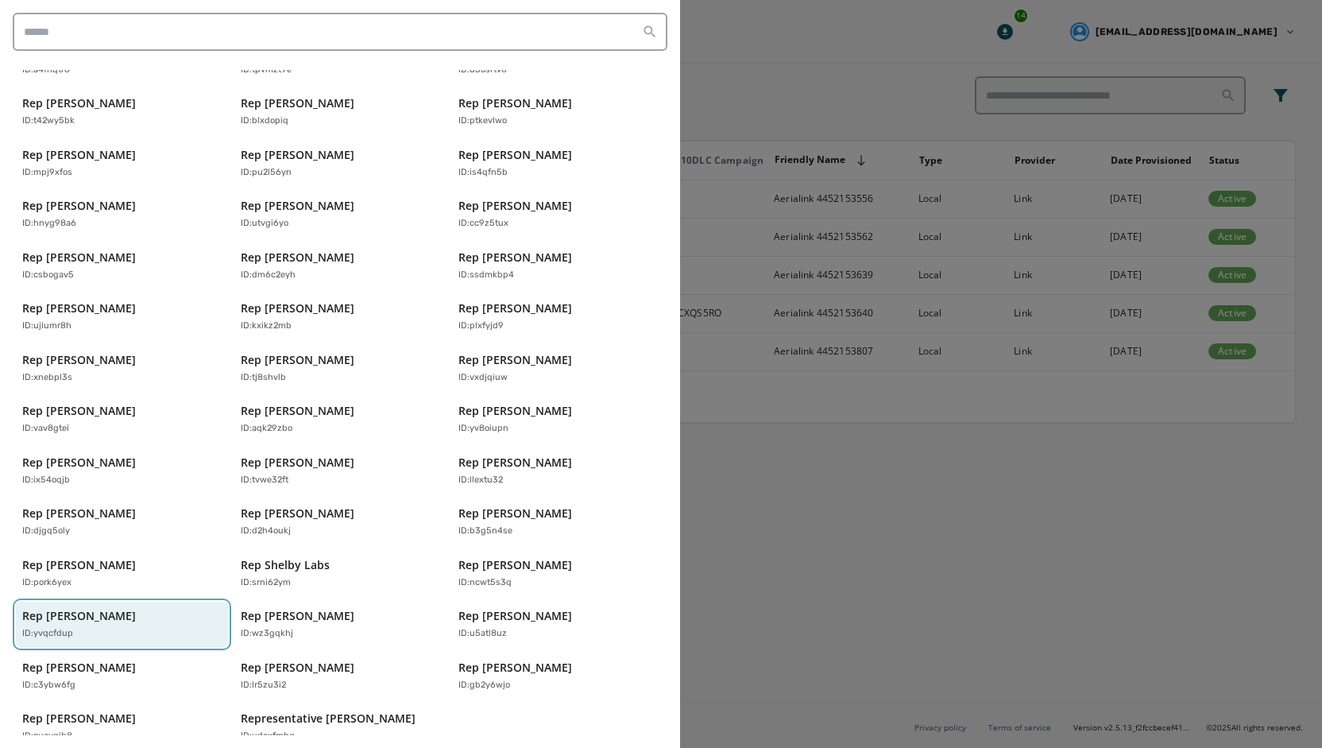
click at [118, 627] on div "ID: yvqcfdup" at bounding box center [114, 634] width 184 height 14
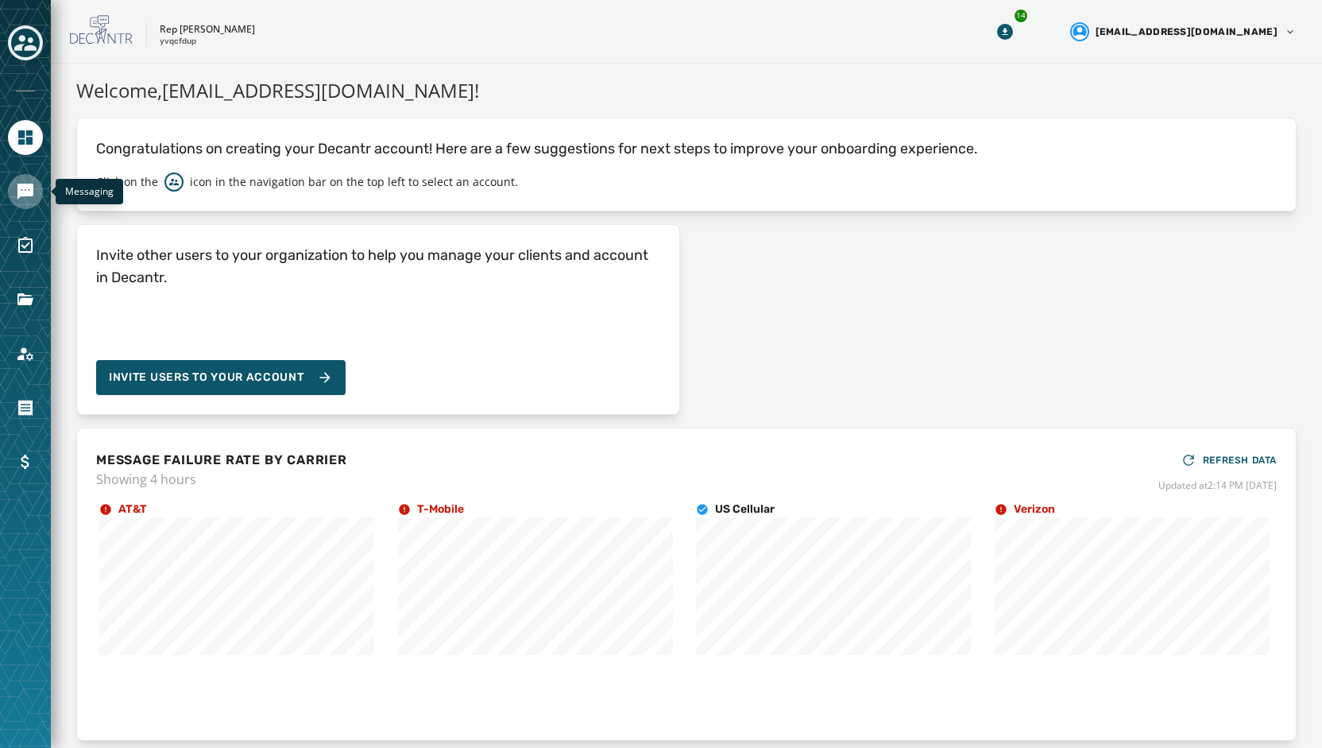
click at [26, 198] on icon "Navigate to Messaging" at bounding box center [25, 191] width 19 height 19
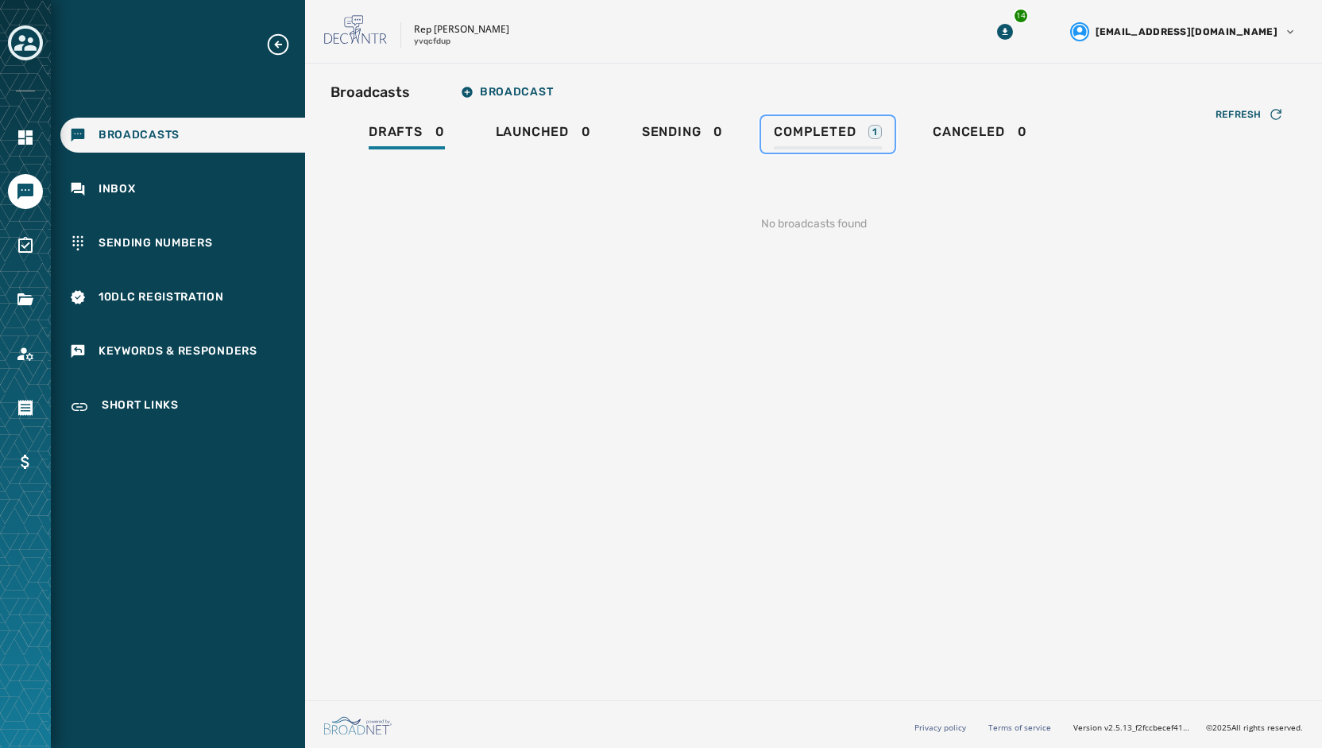
click at [833, 138] on span "Completed" at bounding box center [815, 132] width 82 height 16
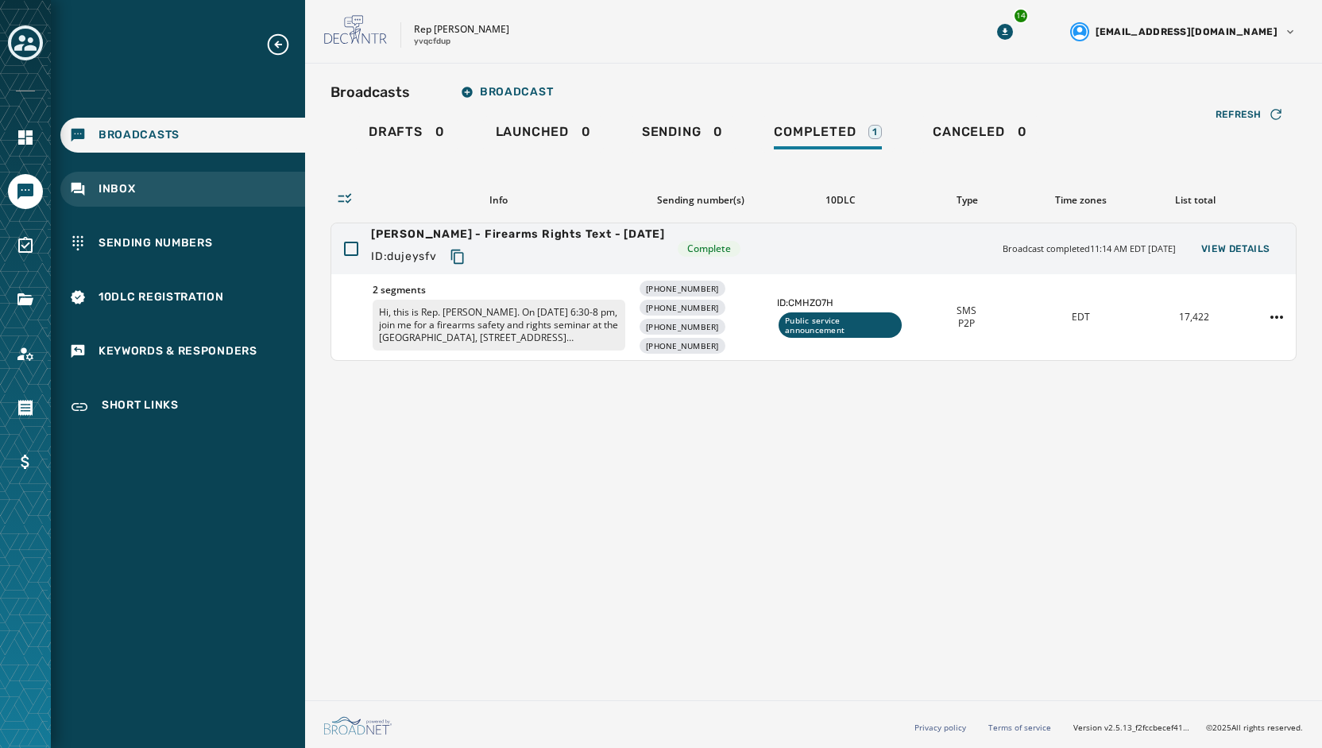
click at [146, 180] on div "Inbox" at bounding box center [182, 189] width 245 height 35
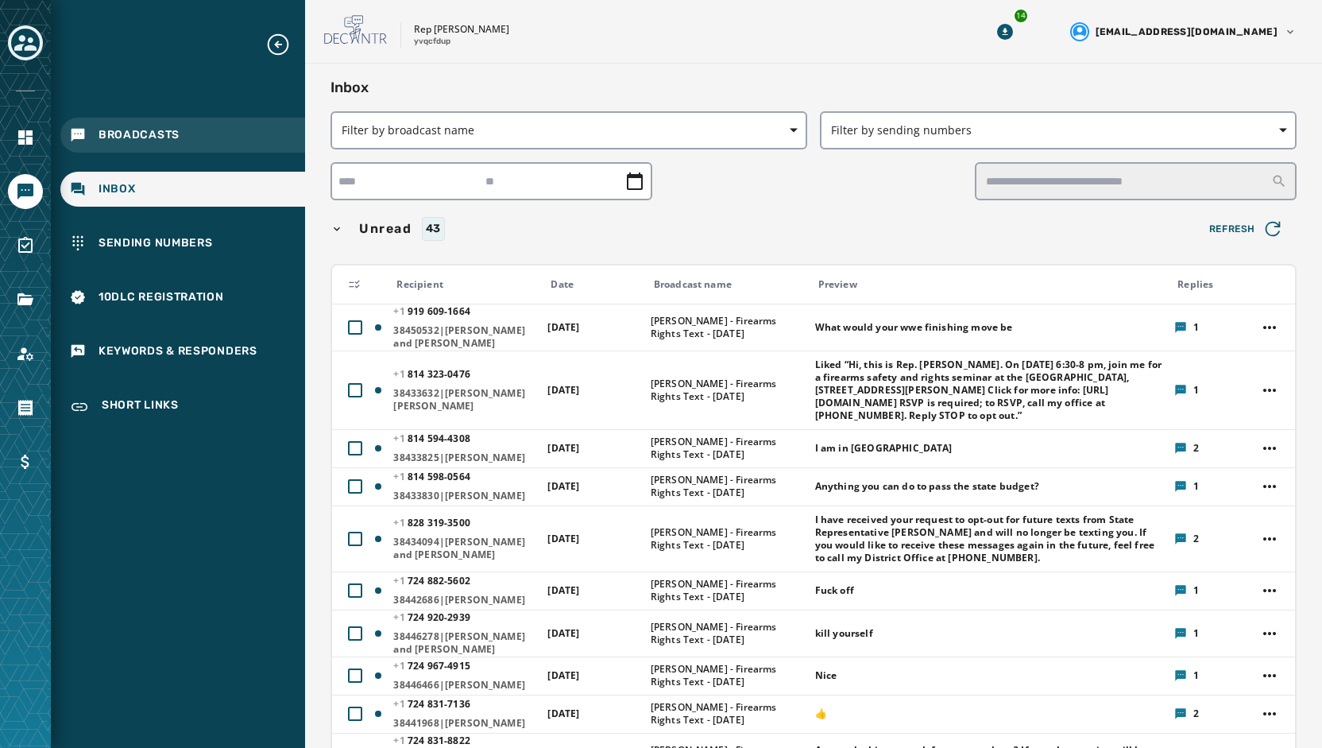
click at [124, 131] on span "Broadcasts" at bounding box center [139, 135] width 81 height 16
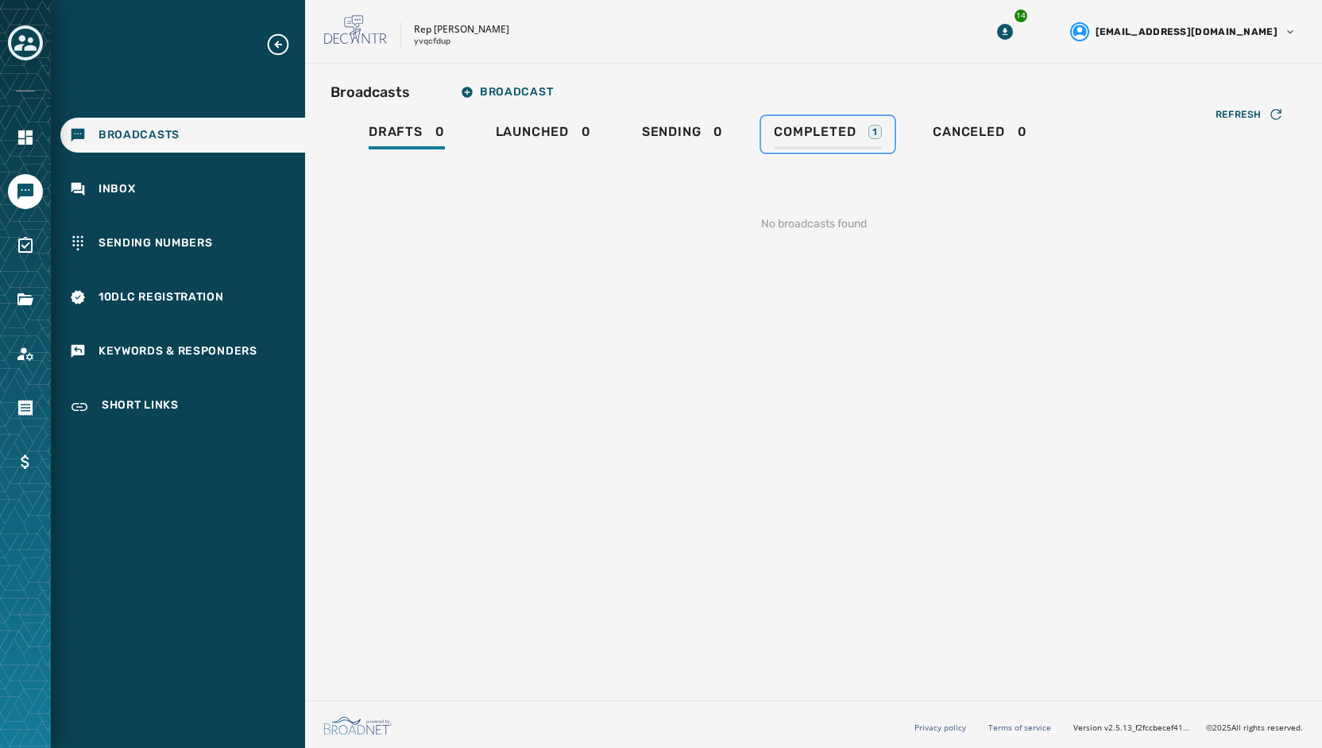
click at [837, 136] on span "Completed" at bounding box center [815, 132] width 82 height 16
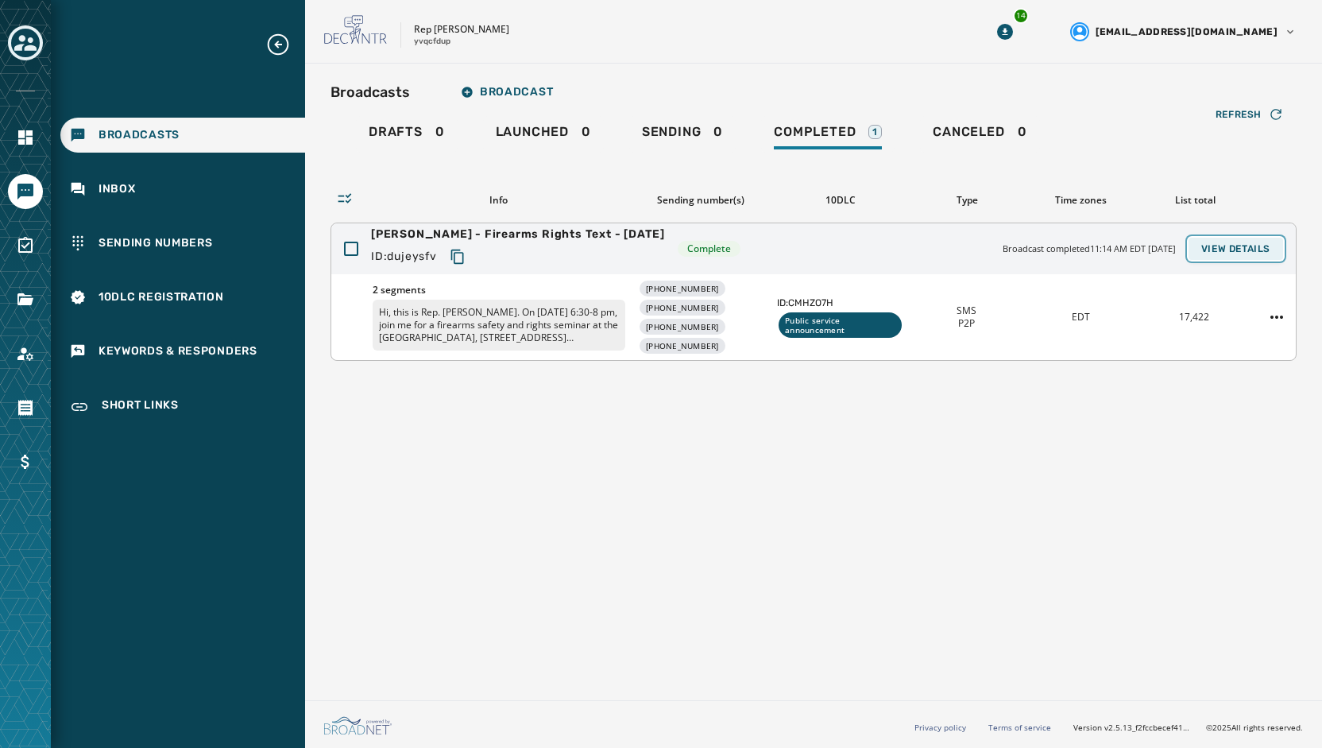
click at [1248, 241] on button "View Details" at bounding box center [1236, 249] width 95 height 22
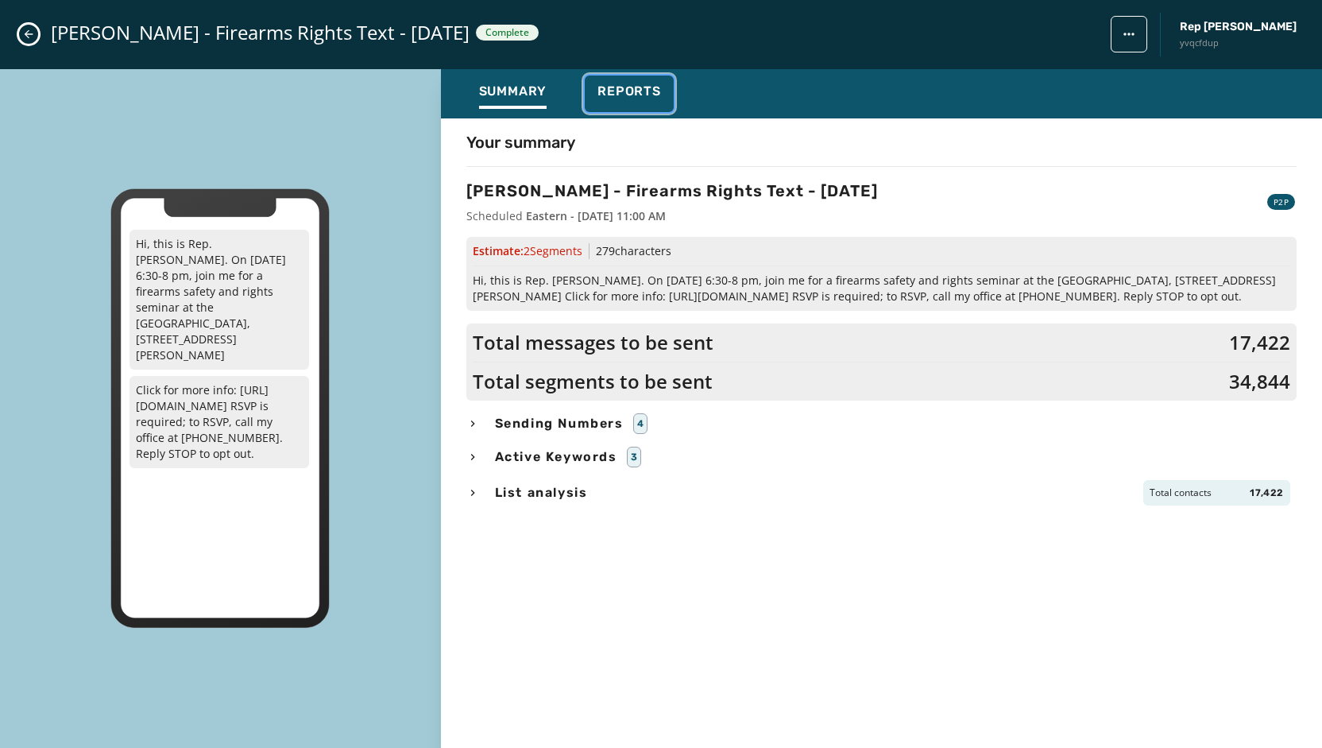
click at [639, 88] on span "Reports" at bounding box center [630, 91] width 64 height 16
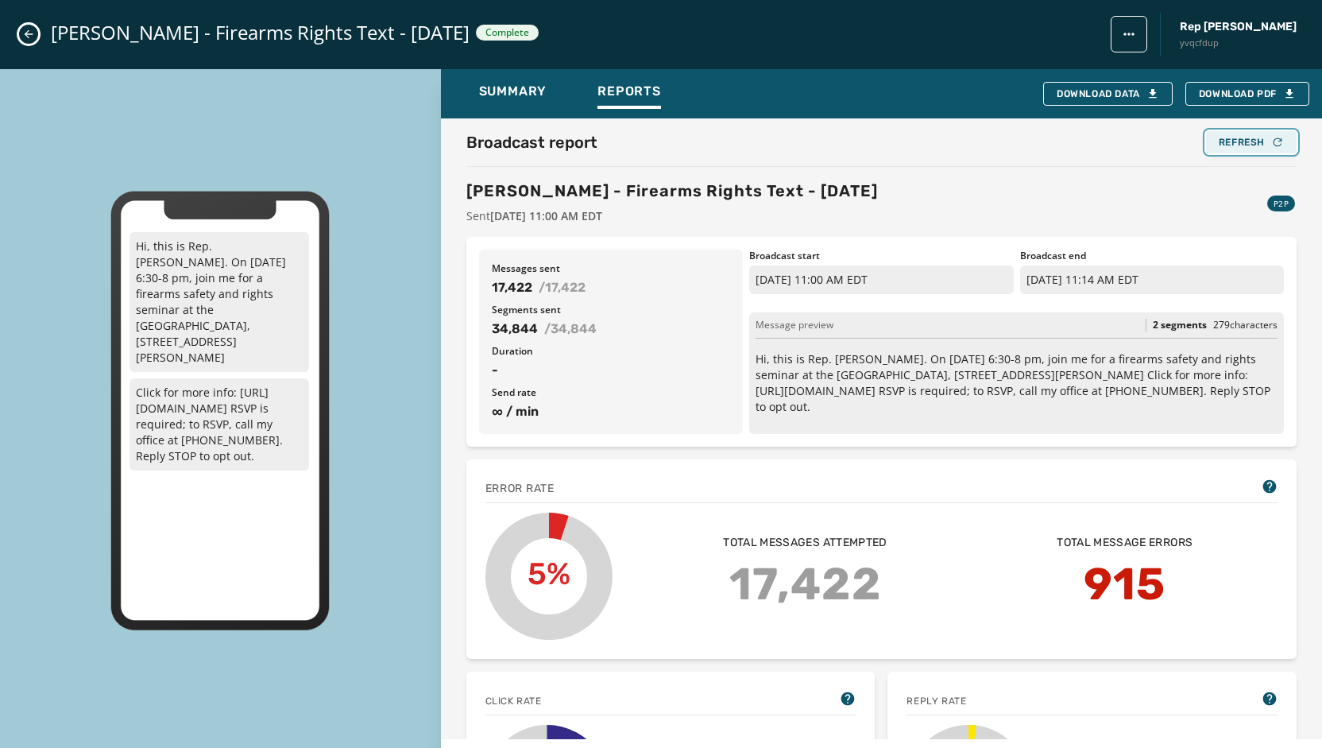
click at [1224, 136] on div "Refresh" at bounding box center [1251, 142] width 65 height 13
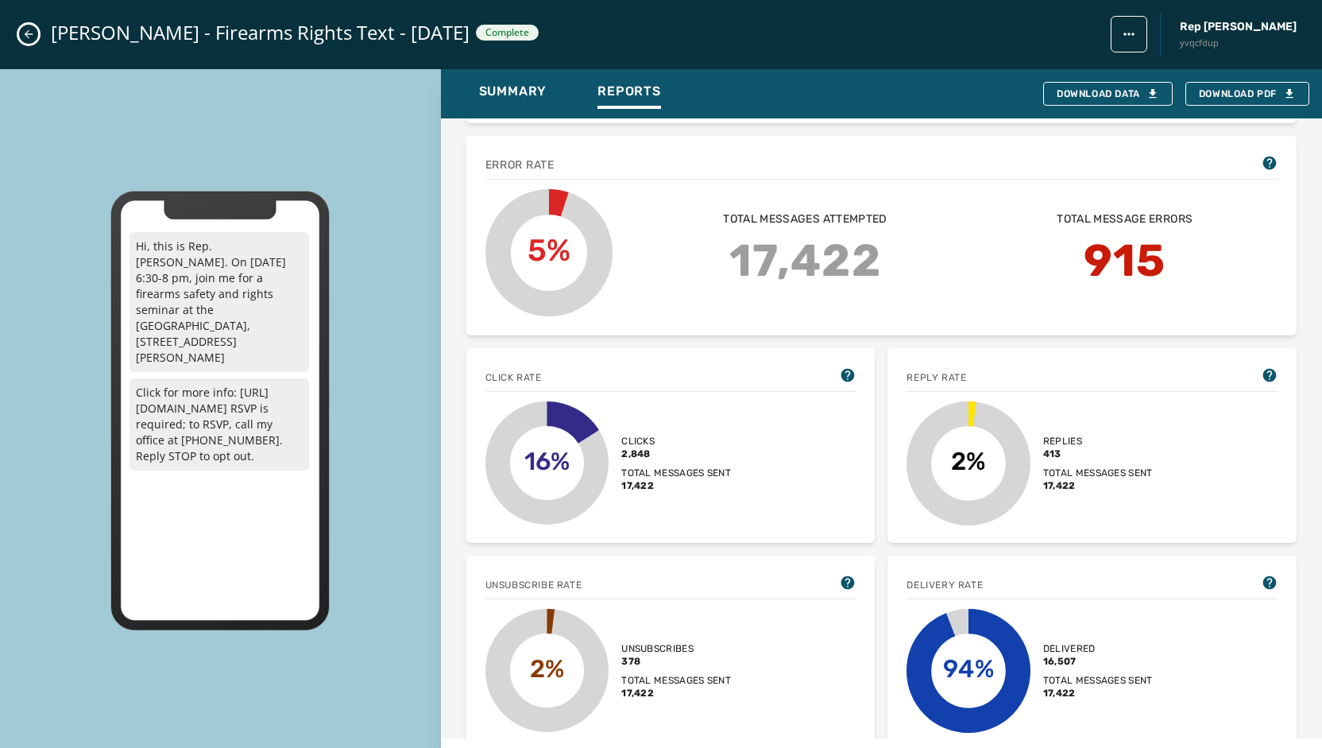
scroll to position [397, 0]
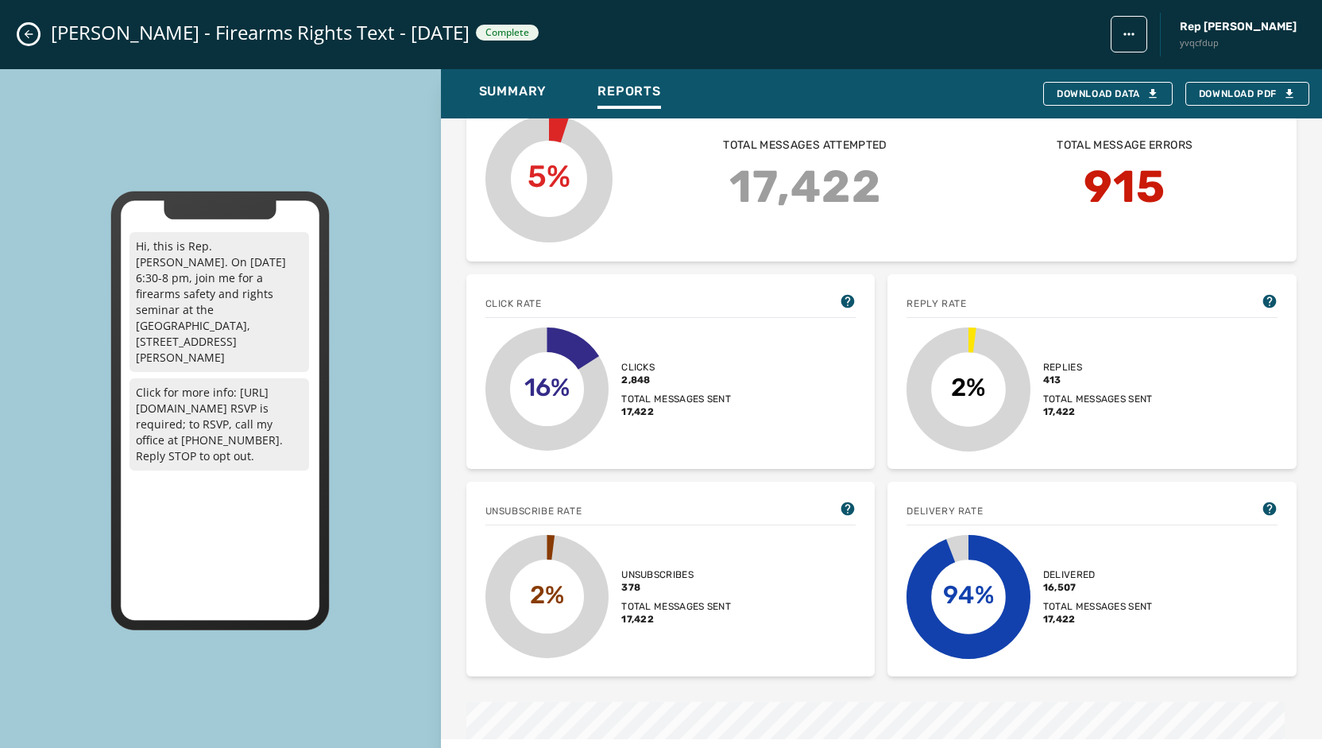
click at [23, 36] on icon "Close admin drawer" at bounding box center [28, 34] width 13 height 13
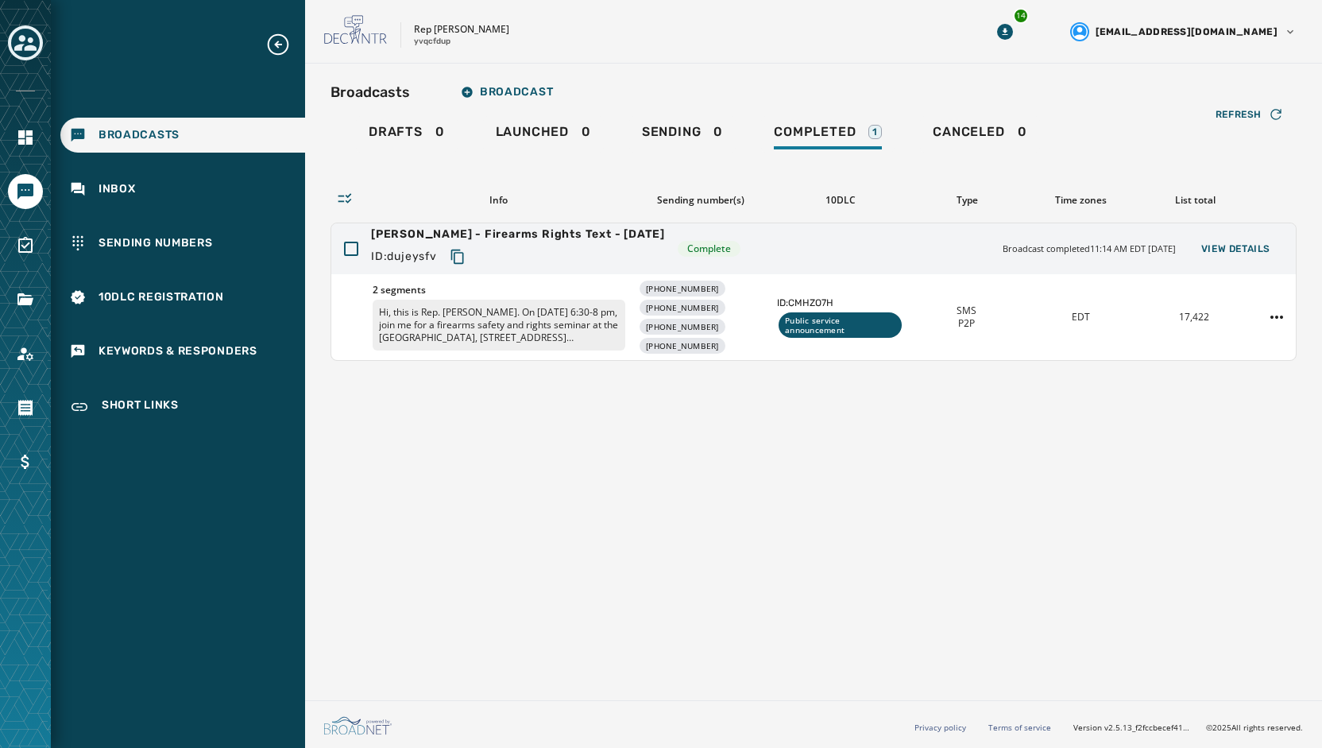
click at [29, 56] on button "Toggle account select drawer" at bounding box center [25, 42] width 35 height 35
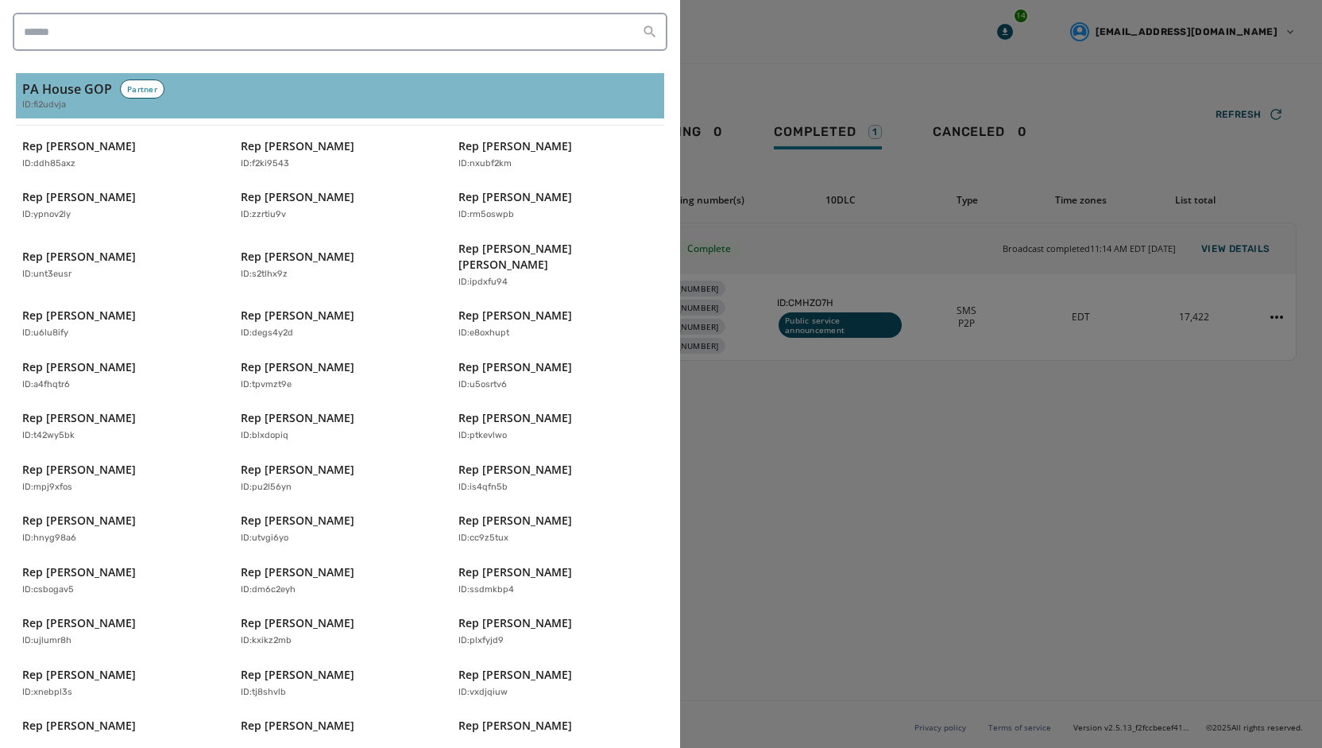
click at [51, 92] on h3 "PA House GOP" at bounding box center [67, 88] width 90 height 19
